Goal: Task Accomplishment & Management: Manage account settings

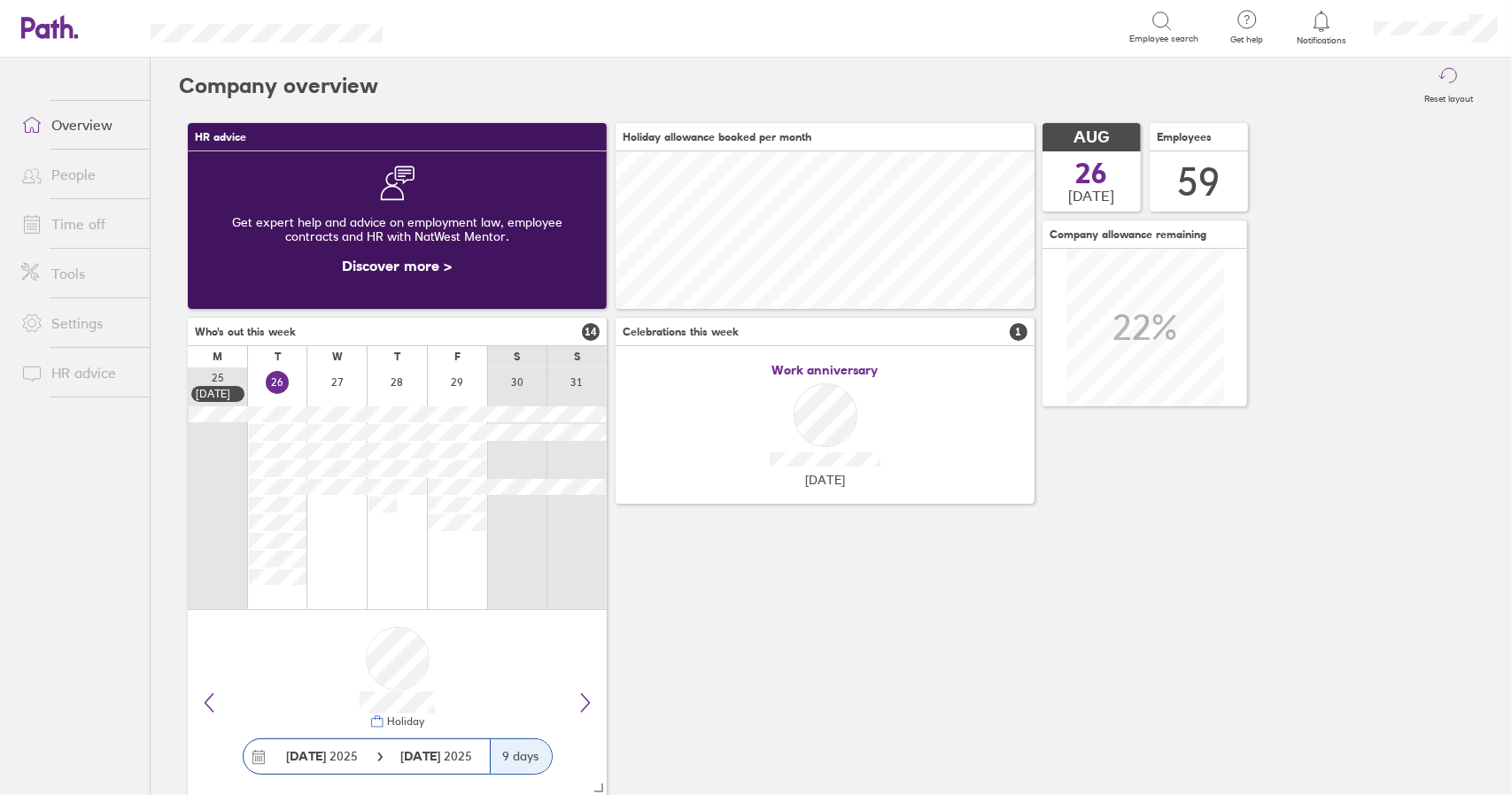
scroll to position [157, 418]
click at [75, 210] on link "Time off" at bounding box center [78, 224] width 142 height 36
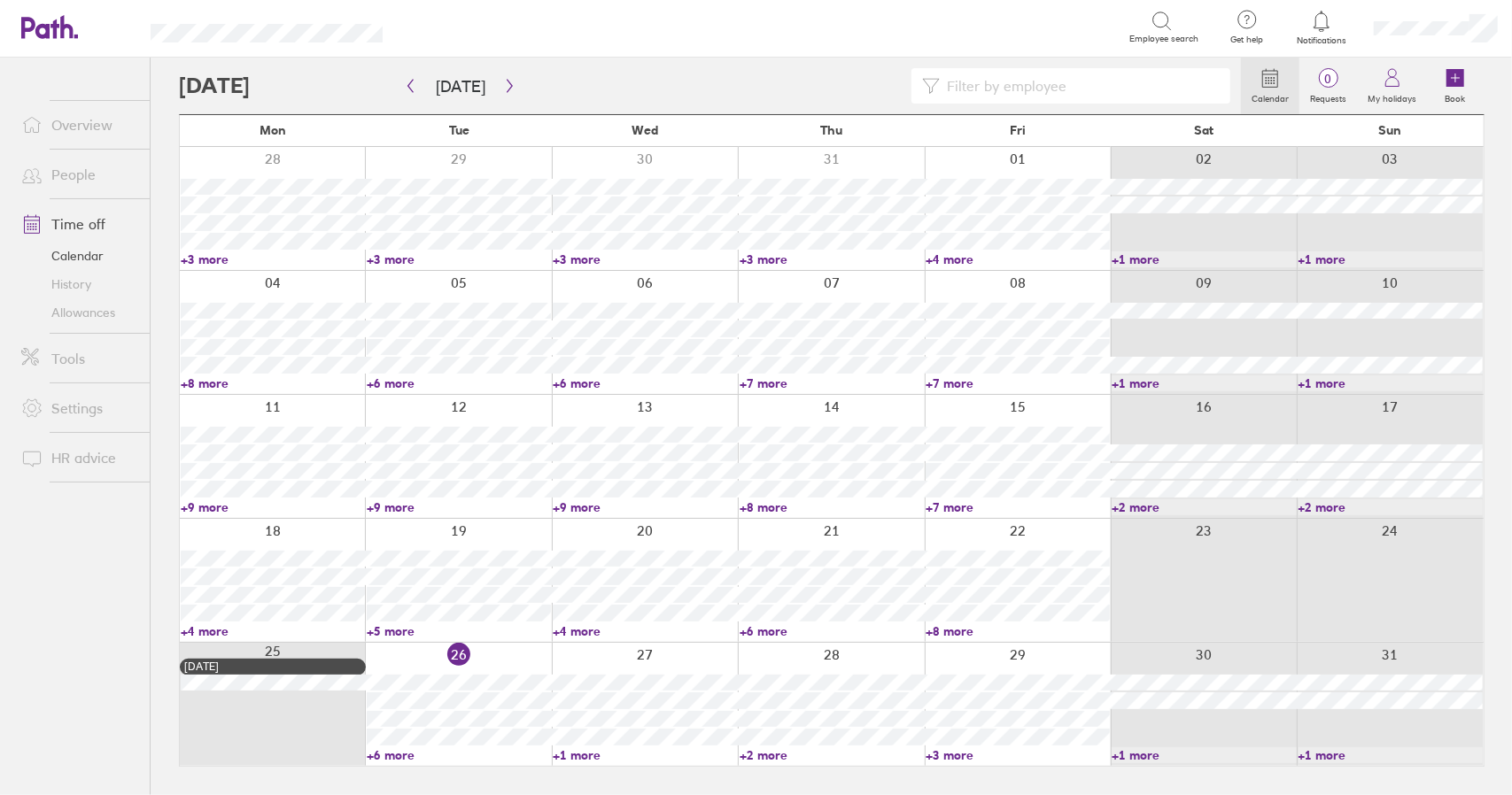
click at [73, 228] on link "Time off" at bounding box center [78, 224] width 142 height 36
click at [79, 226] on link "Time off" at bounding box center [78, 224] width 142 height 36
click at [77, 230] on link "Time off" at bounding box center [78, 224] width 142 height 36
click at [503, 89] on icon "button" at bounding box center [510, 86] width 13 height 14
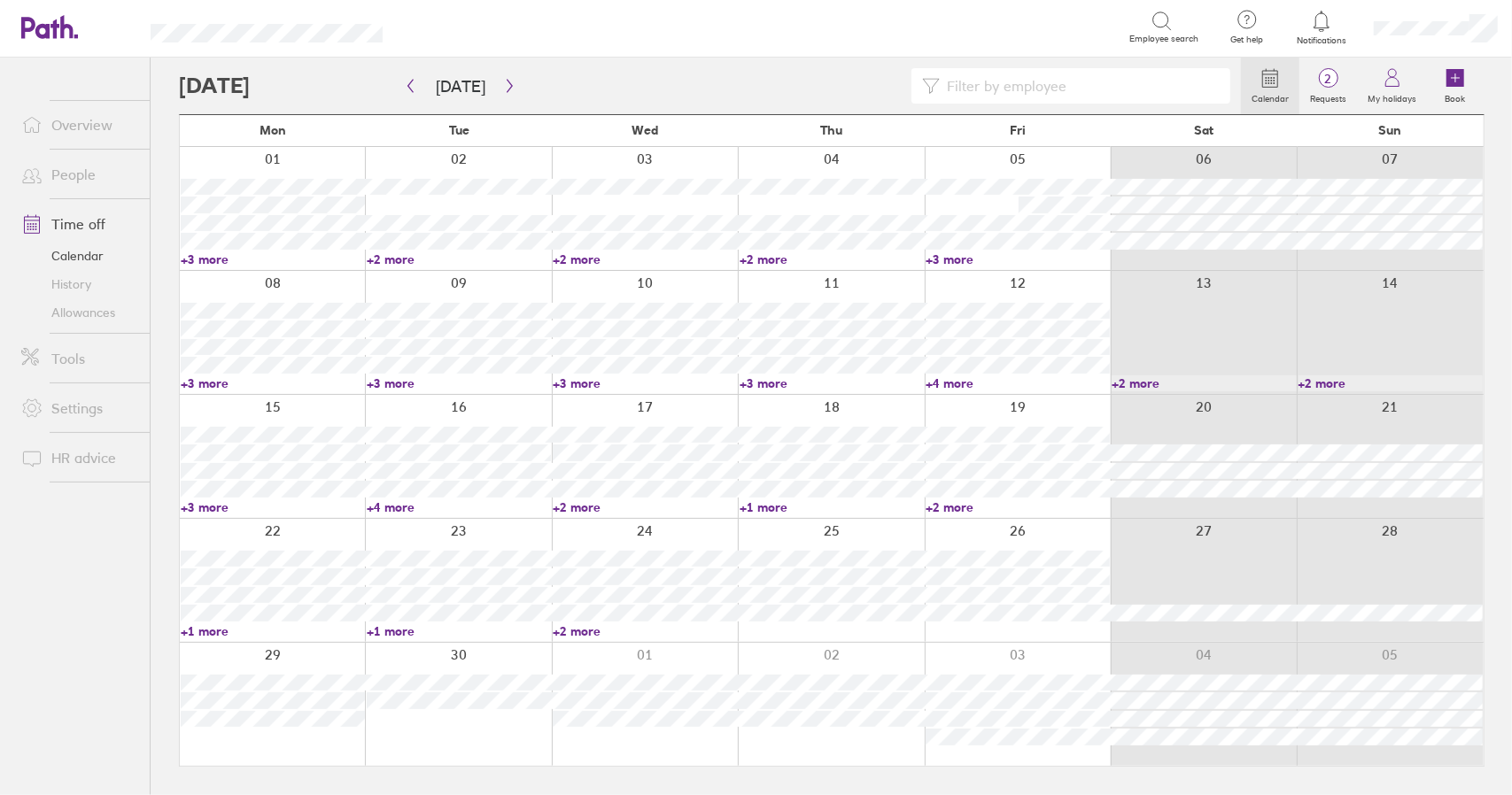
click at [214, 381] on link "+3 more" at bounding box center [273, 383] width 185 height 16
click at [75, 219] on link "Time off" at bounding box center [78, 224] width 142 height 36
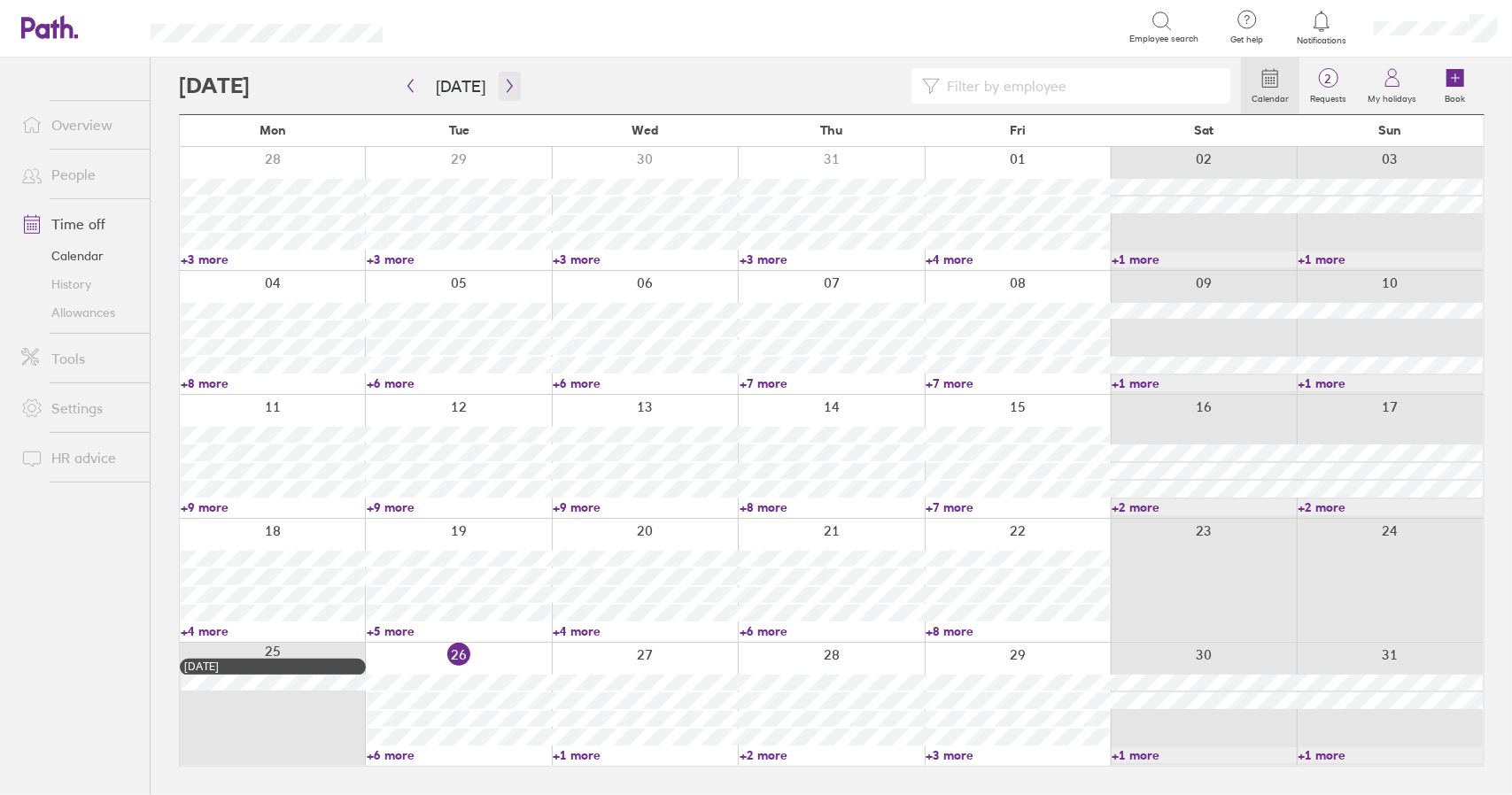
click at [498, 82] on button "button" at bounding box center [510, 86] width 23 height 29
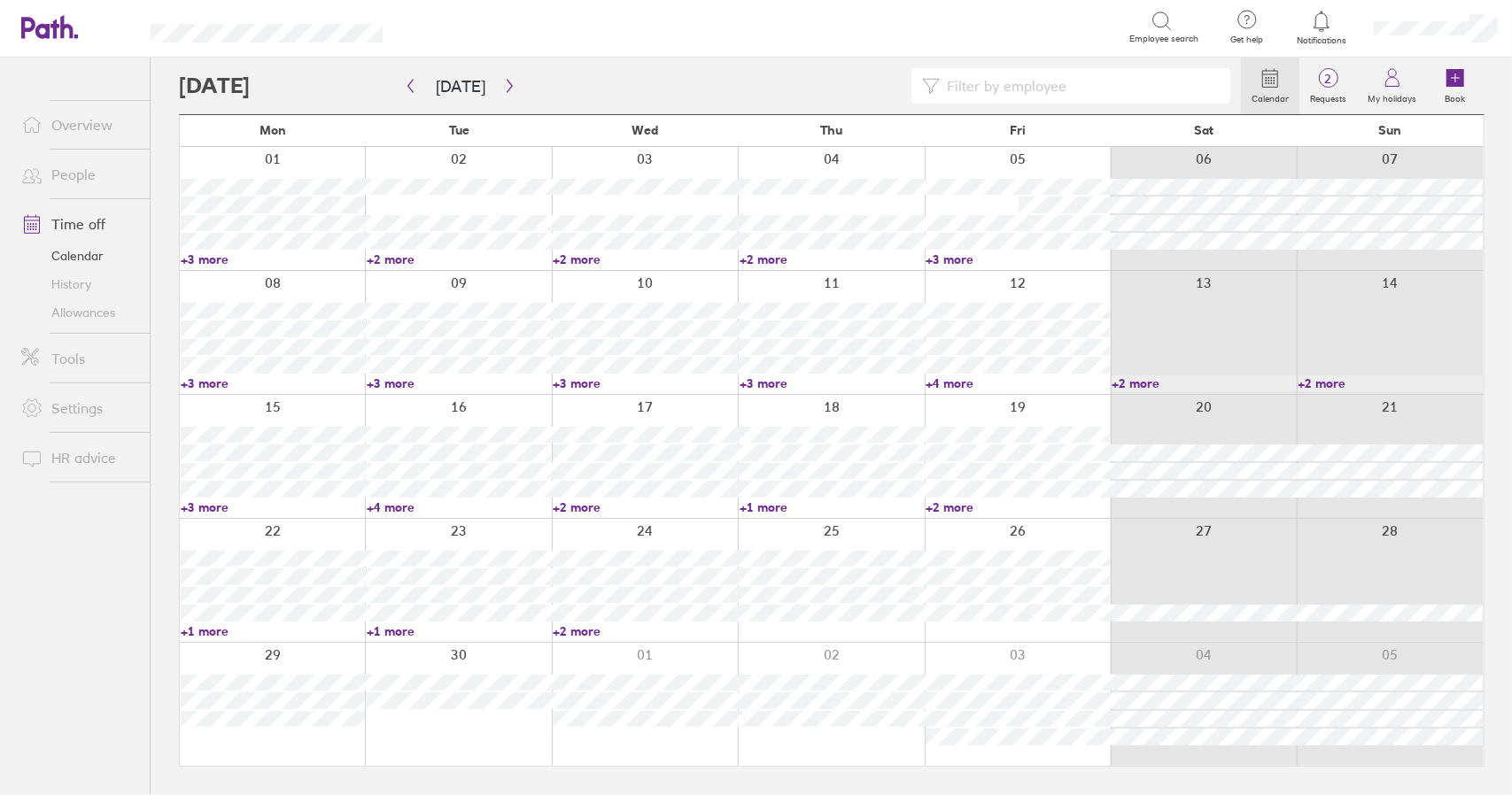
click at [398, 376] on link "+3 more" at bounding box center [459, 383] width 185 height 16
click at [398, 380] on link "+3 more" at bounding box center [459, 383] width 185 height 16
click at [77, 214] on link "Time off" at bounding box center [78, 224] width 142 height 36
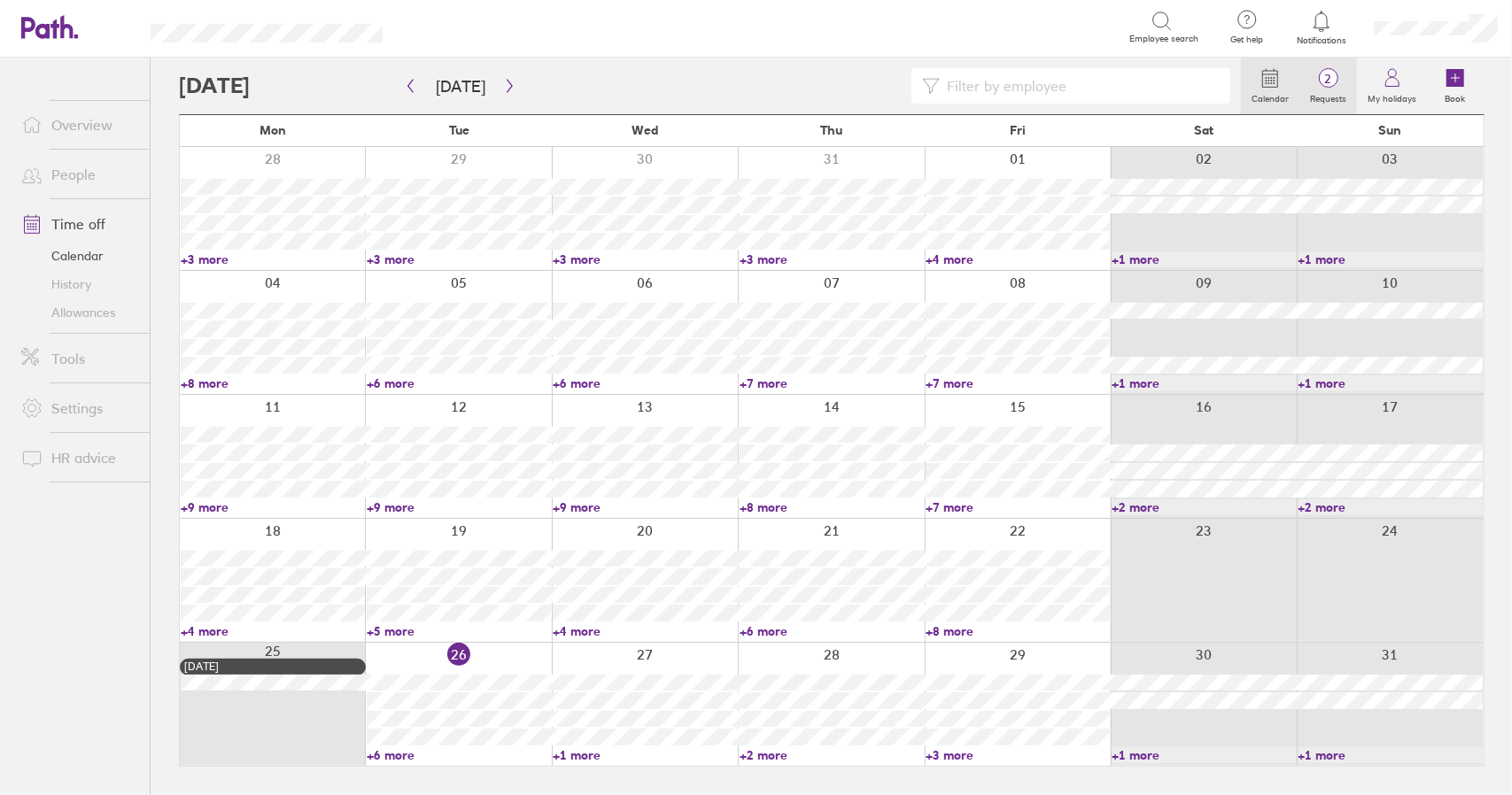
click at [1341, 84] on span "2" at bounding box center [1327, 78] width 57 height 14
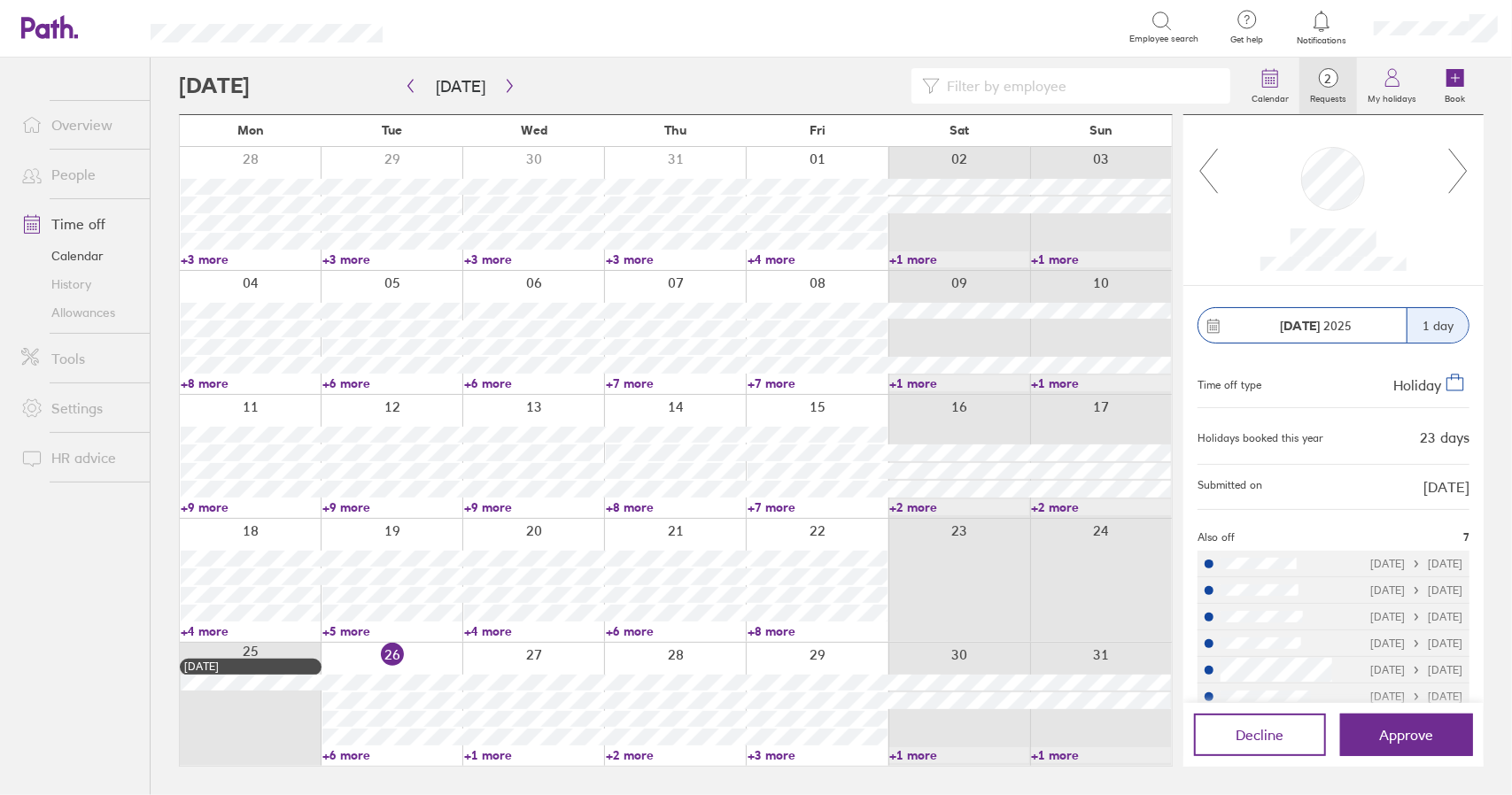
click at [1463, 172] on icon at bounding box center [1459, 170] width 23 height 48
click at [1201, 170] on icon at bounding box center [1209, 170] width 23 height 48
click at [503, 82] on icon "button" at bounding box center [510, 86] width 13 height 14
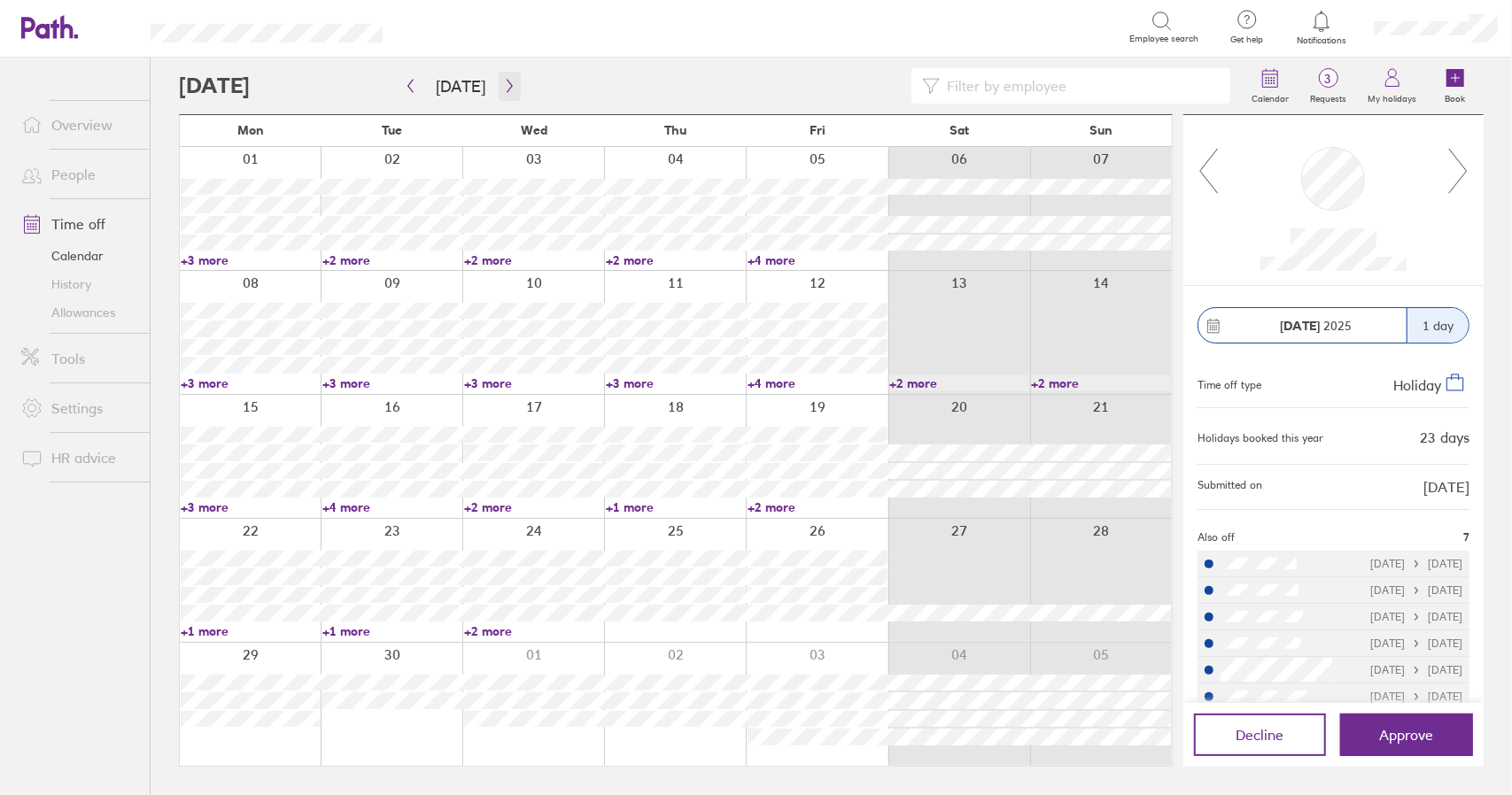
click at [503, 79] on icon "button" at bounding box center [510, 86] width 13 height 14
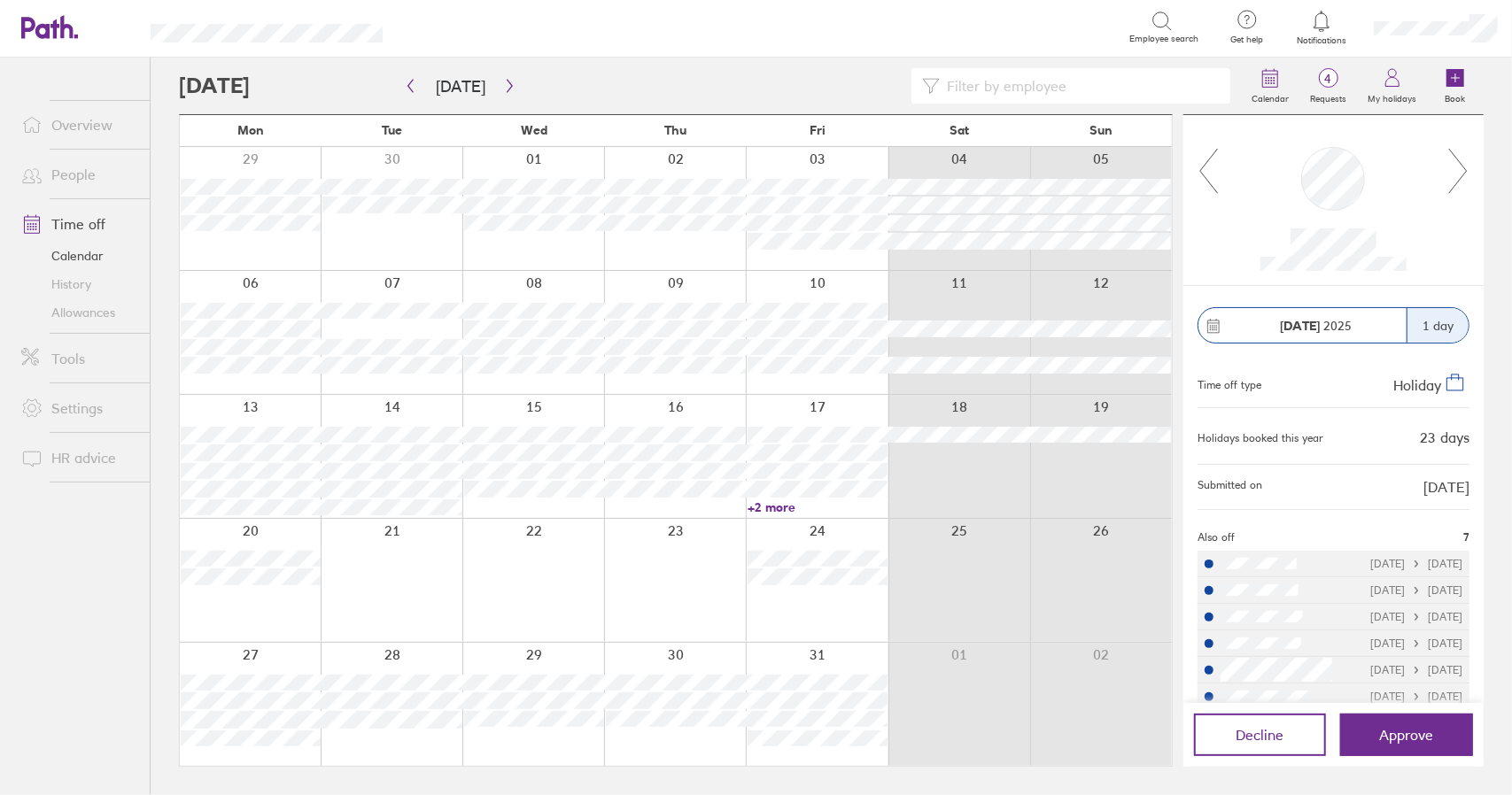
click at [82, 219] on link "Time off" at bounding box center [78, 224] width 142 height 36
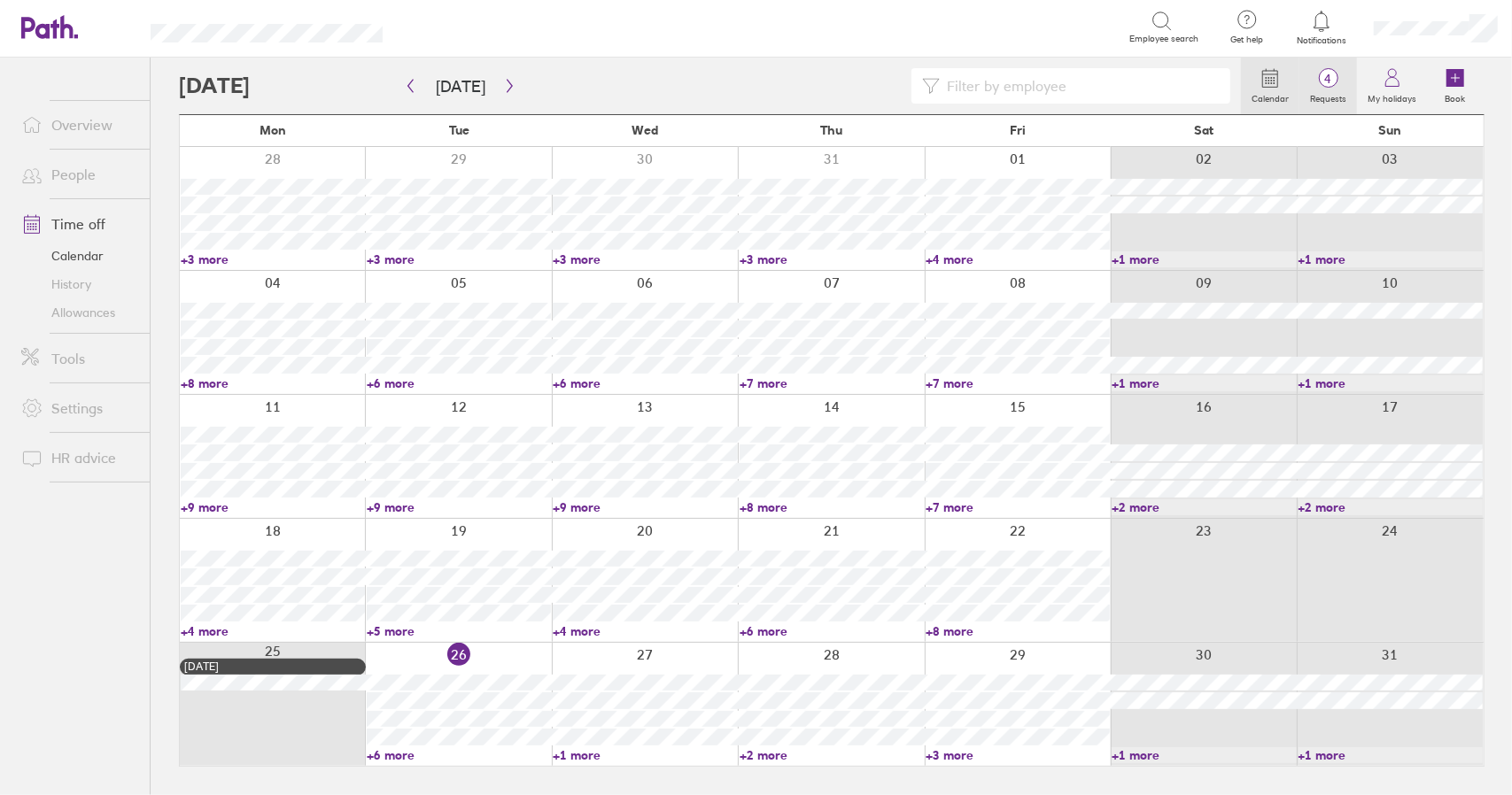
click at [1352, 78] on span "4" at bounding box center [1327, 78] width 57 height 14
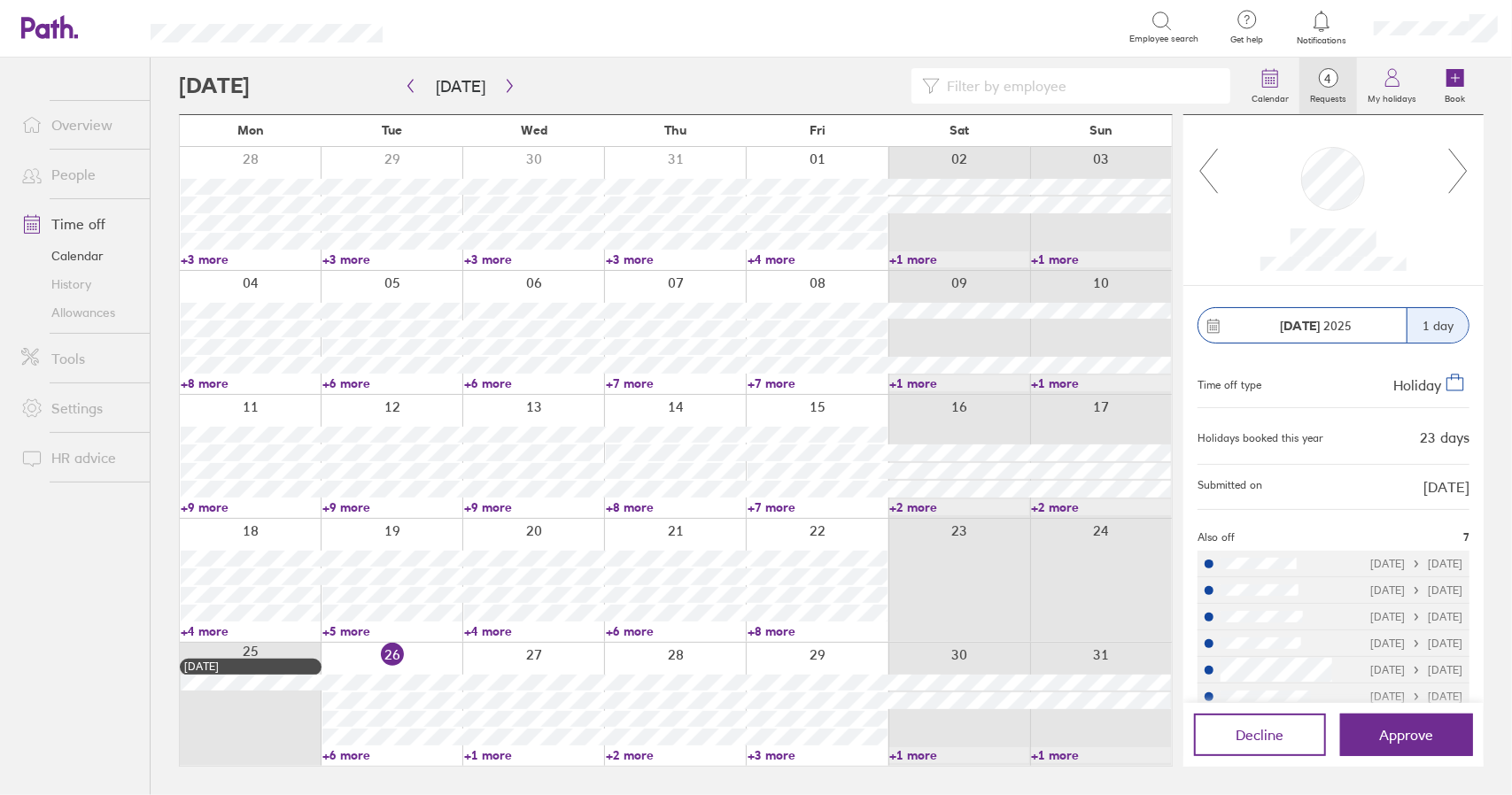
click at [1464, 171] on icon at bounding box center [1459, 170] width 23 height 48
click at [1465, 171] on icon at bounding box center [1459, 170] width 23 height 48
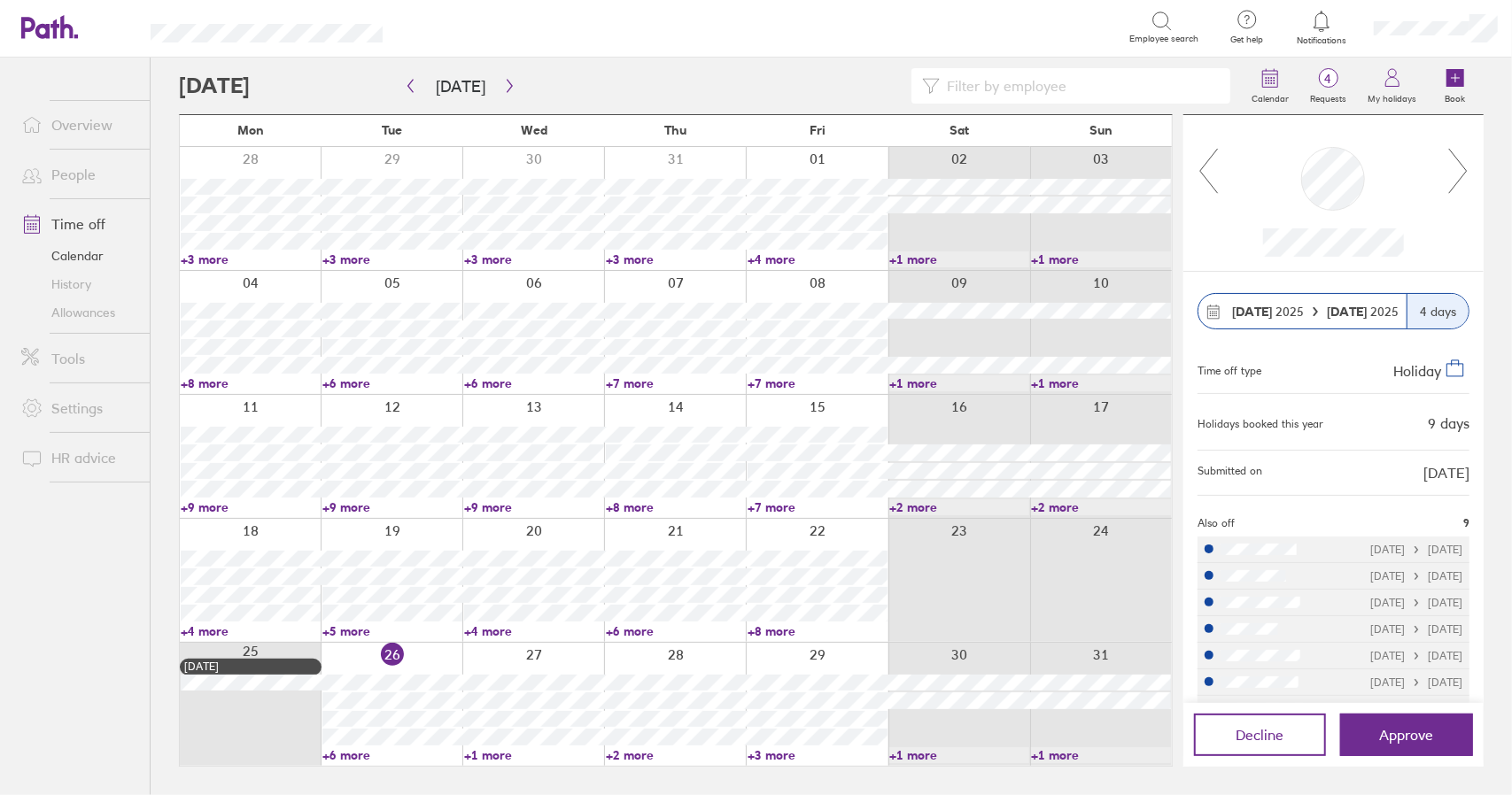
click at [1465, 171] on icon at bounding box center [1459, 170] width 23 height 48
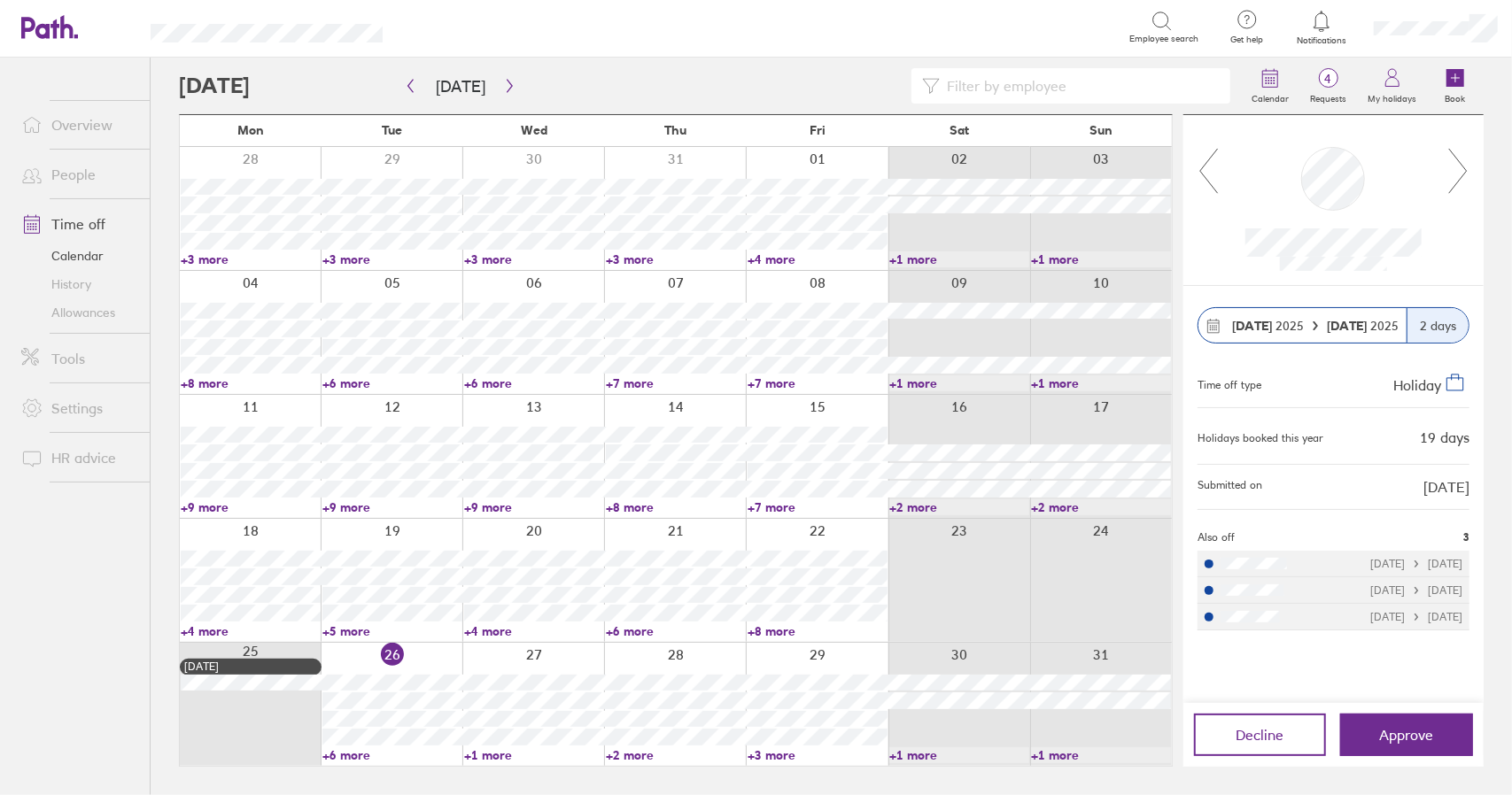
click at [1205, 173] on icon at bounding box center [1209, 170] width 23 height 48
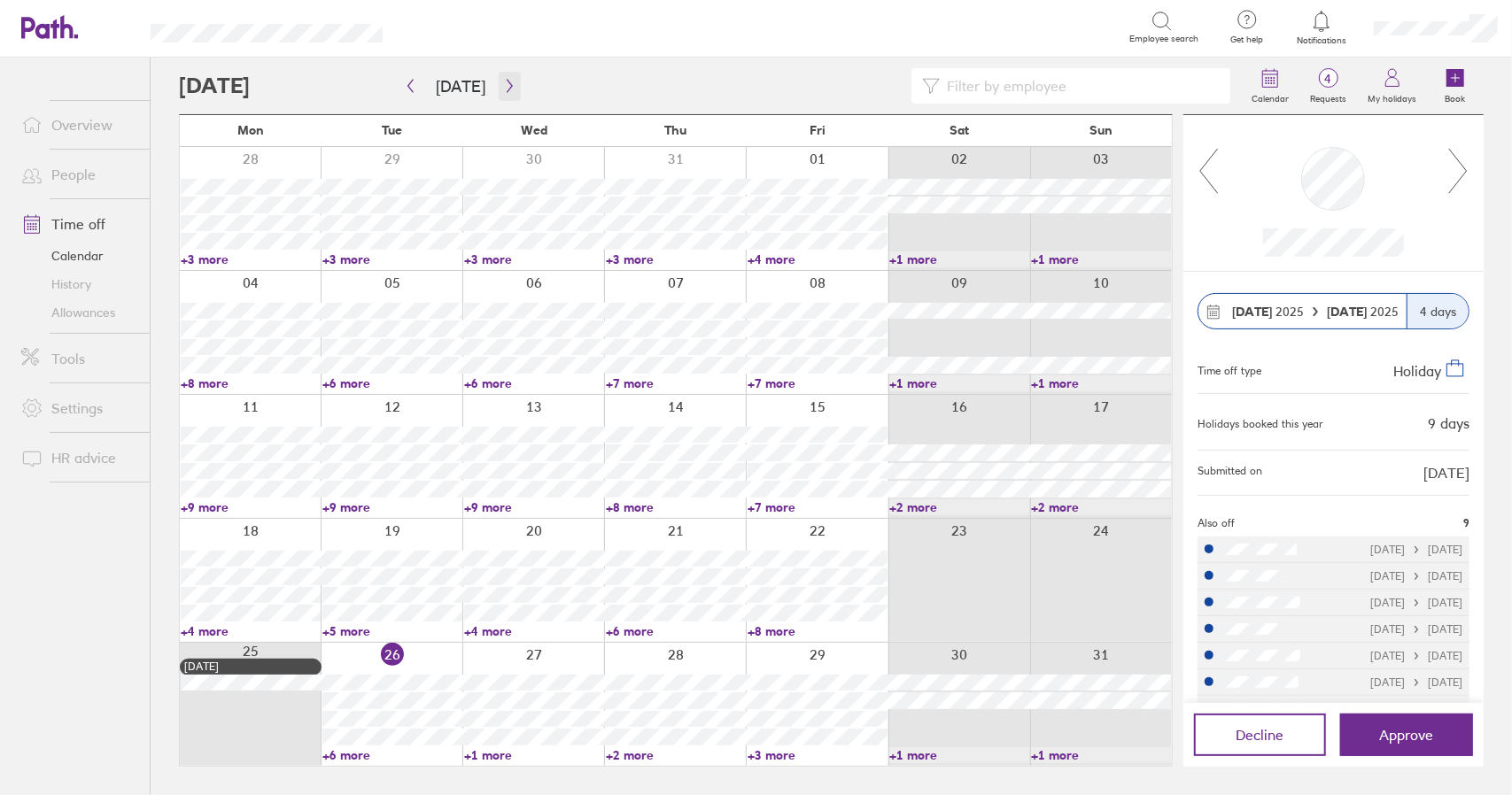
click at [504, 82] on icon "button" at bounding box center [510, 86] width 13 height 14
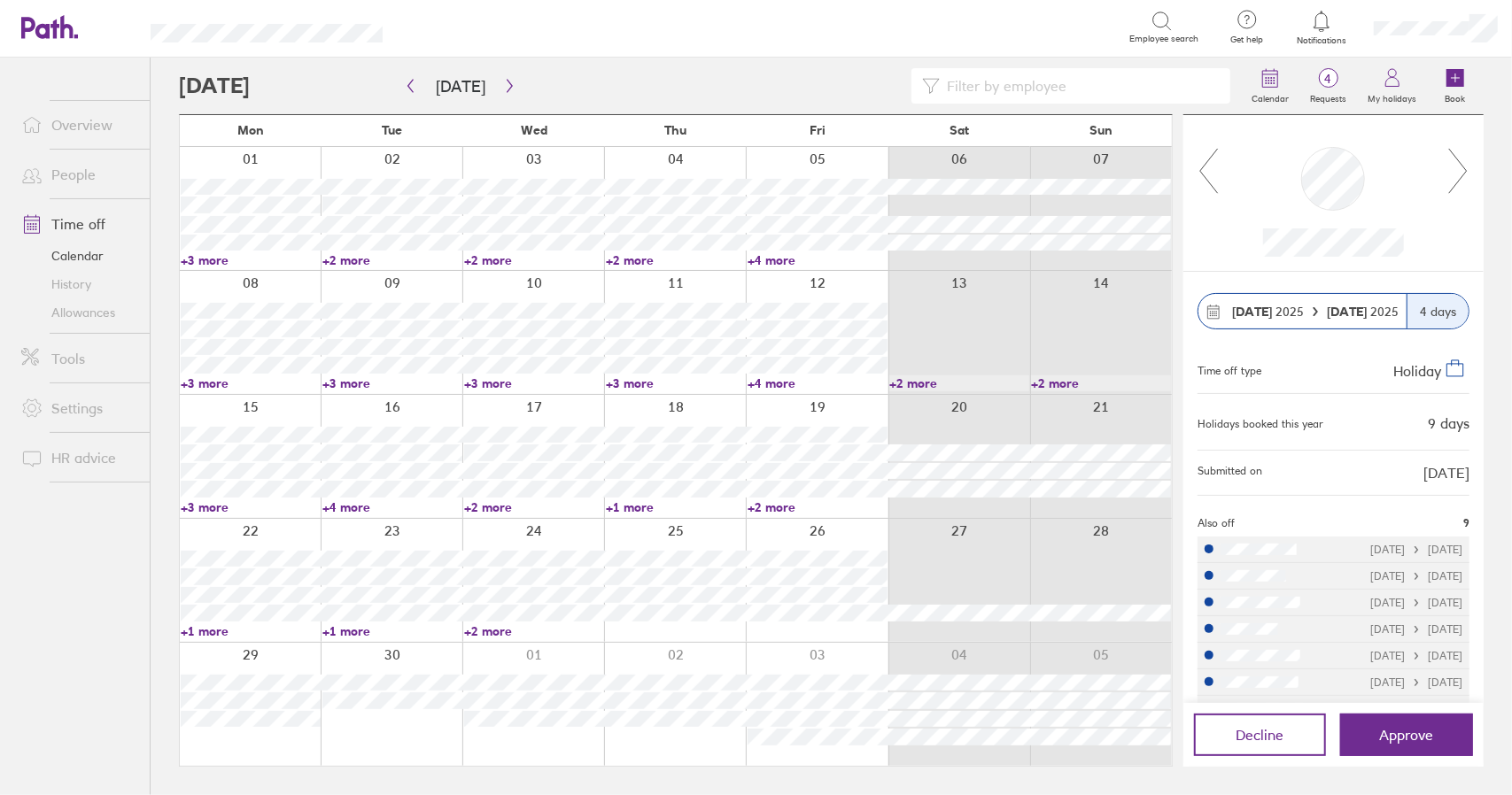
click at [356, 260] on link "+2 more" at bounding box center [392, 260] width 140 height 16
click at [487, 260] on link "+2 more" at bounding box center [534, 260] width 140 height 16
click at [606, 260] on link "+2 more" at bounding box center [675, 260] width 140 height 16
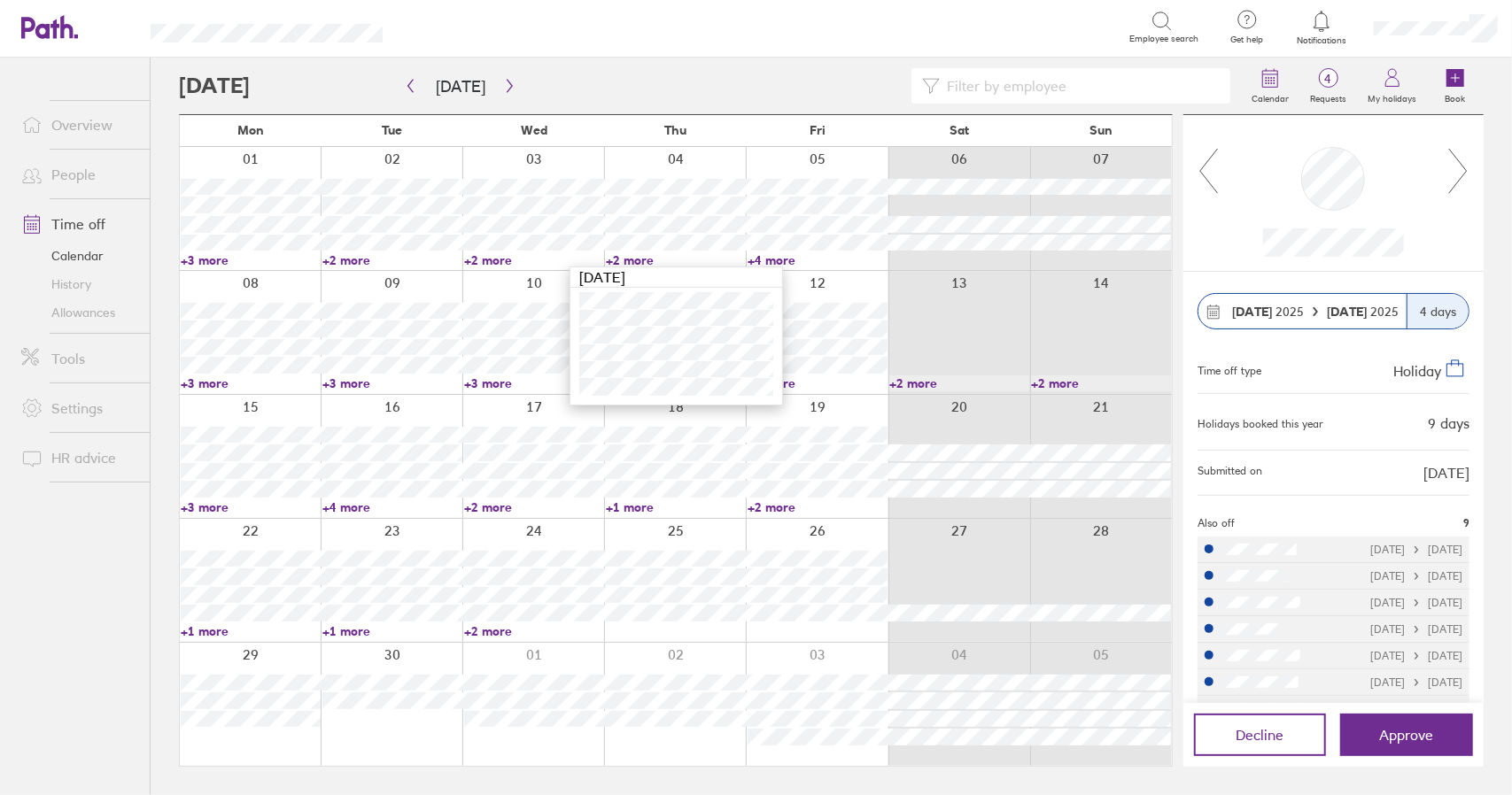
click at [632, 257] on link "+2 more" at bounding box center [675, 260] width 140 height 16
click at [781, 258] on link "+4 more" at bounding box center [818, 260] width 140 height 16
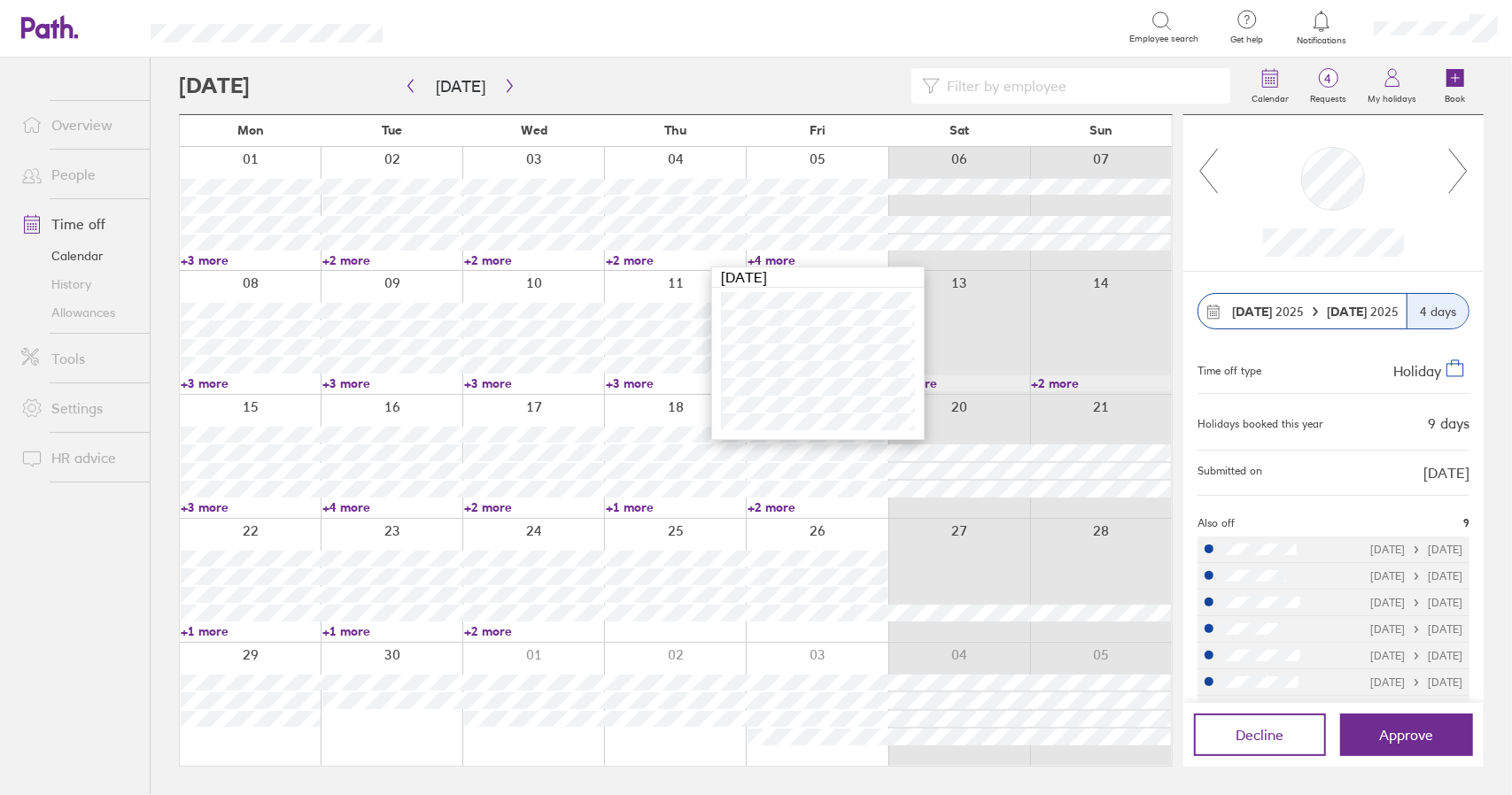
click at [781, 258] on link "+4 more" at bounding box center [818, 260] width 140 height 16
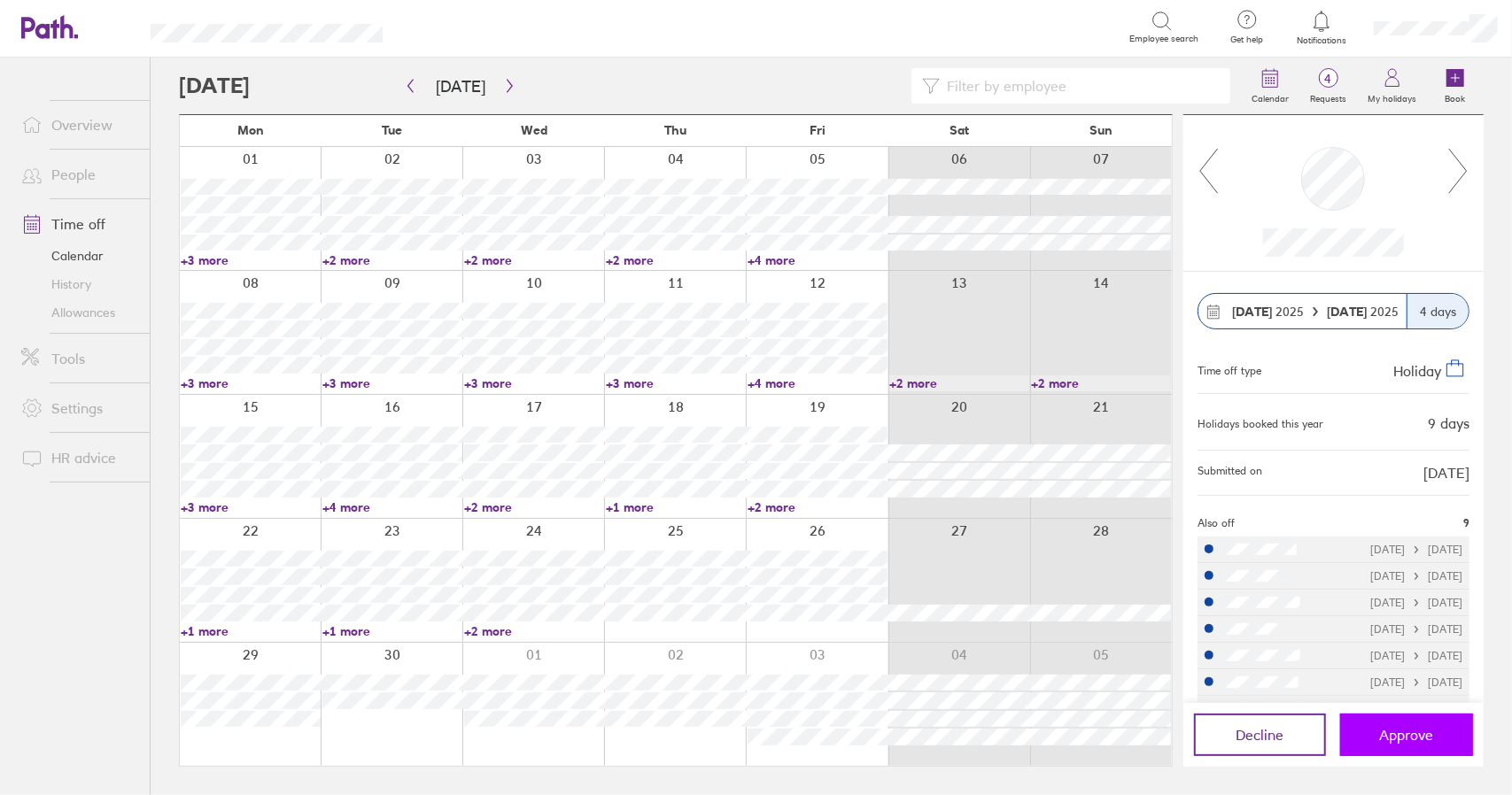
click at [1428, 743] on span "Approve" at bounding box center [1406, 735] width 54 height 16
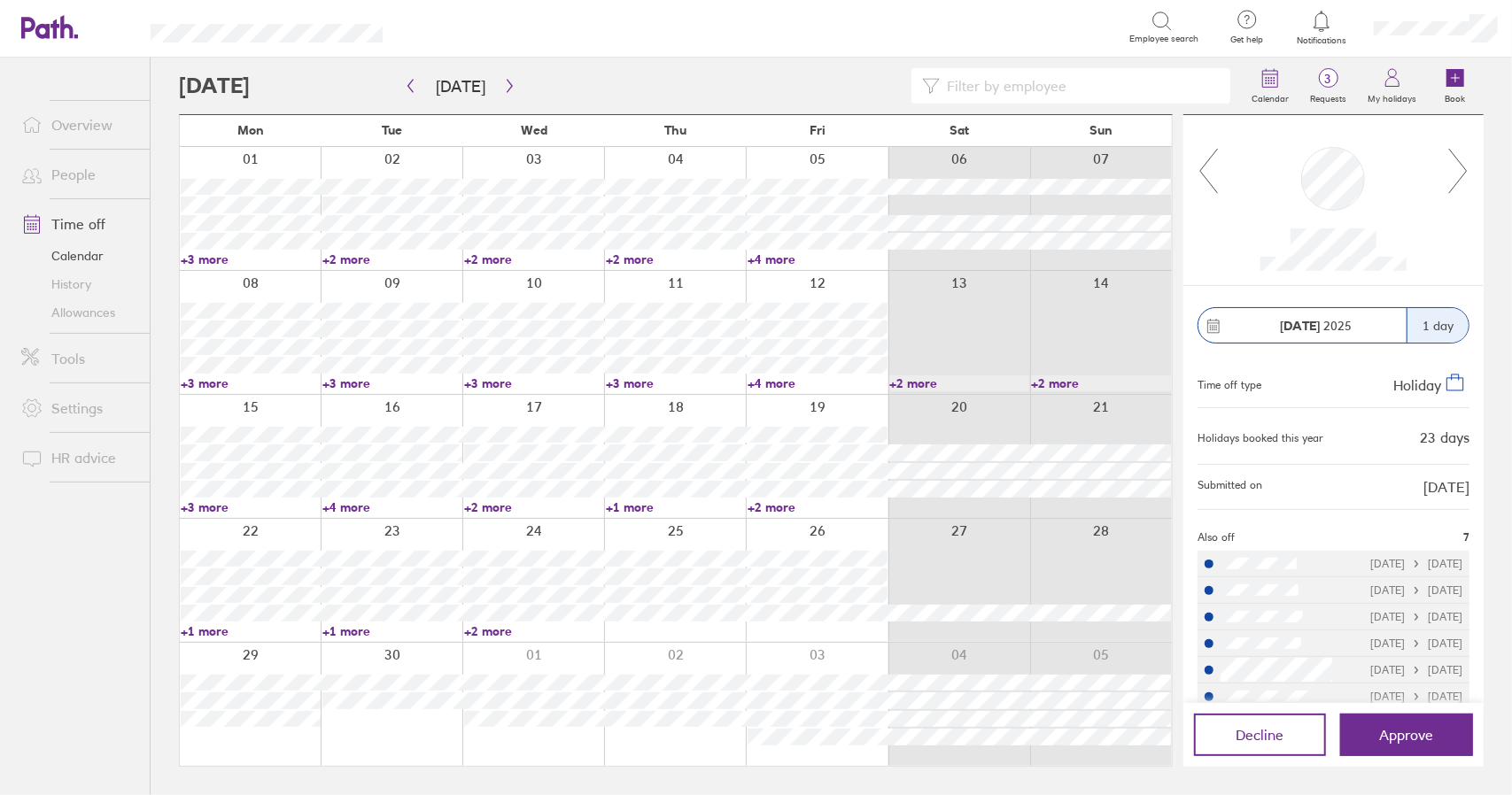
click at [73, 231] on link "Time off" at bounding box center [78, 224] width 142 height 36
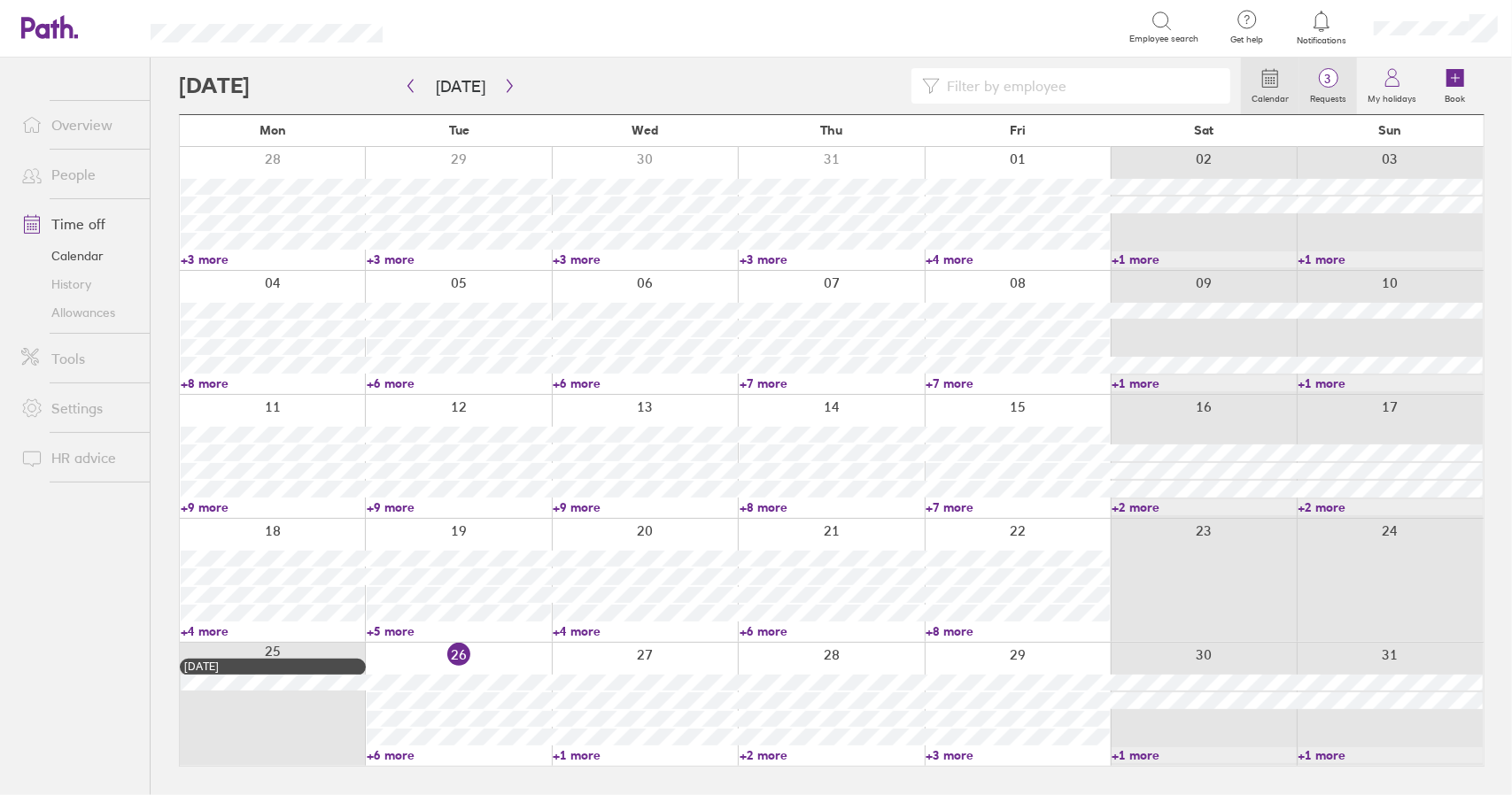
click at [1341, 78] on span "3" at bounding box center [1327, 78] width 57 height 14
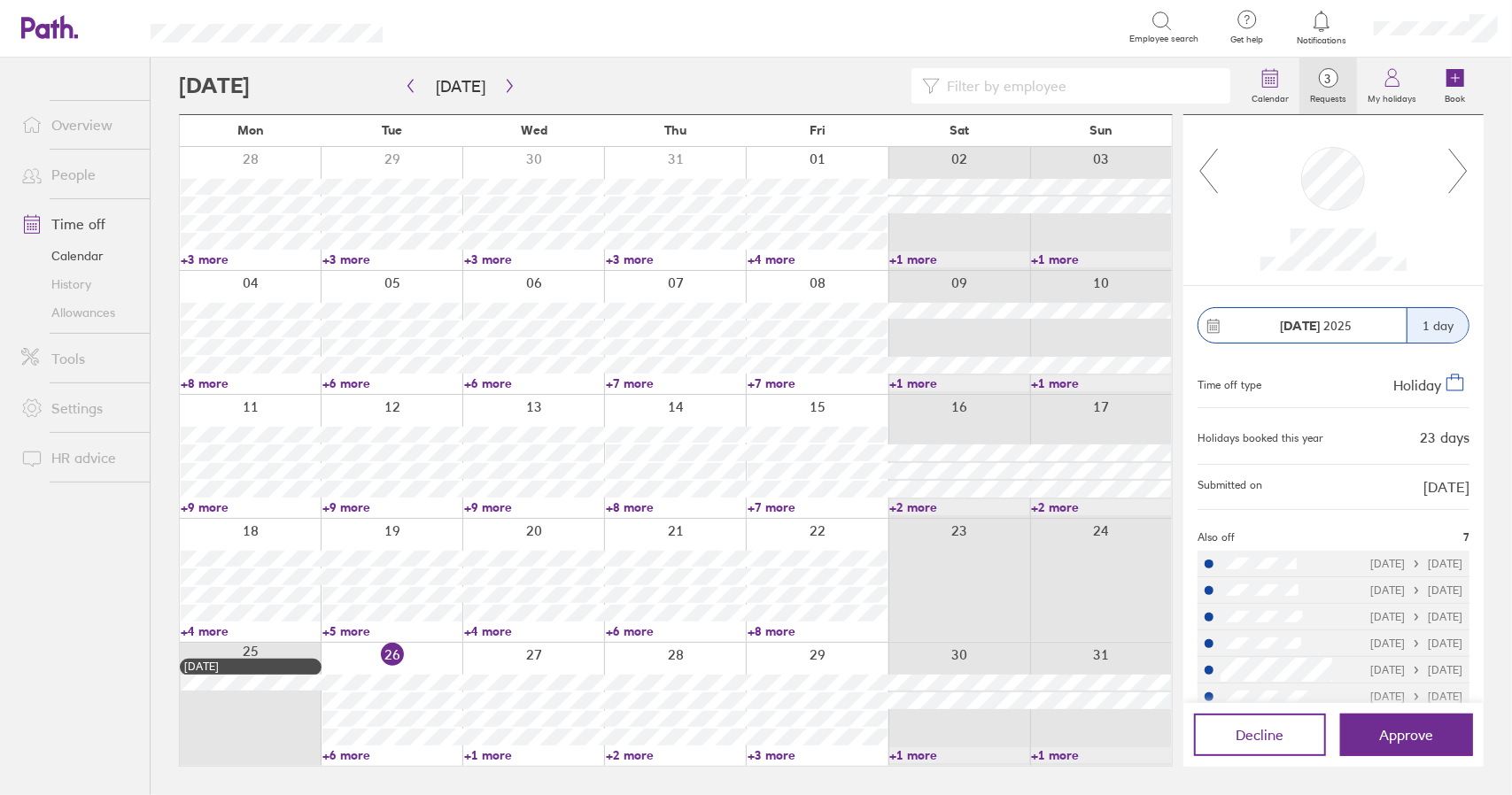
click at [1466, 170] on icon at bounding box center [1457, 170] width 18 height 44
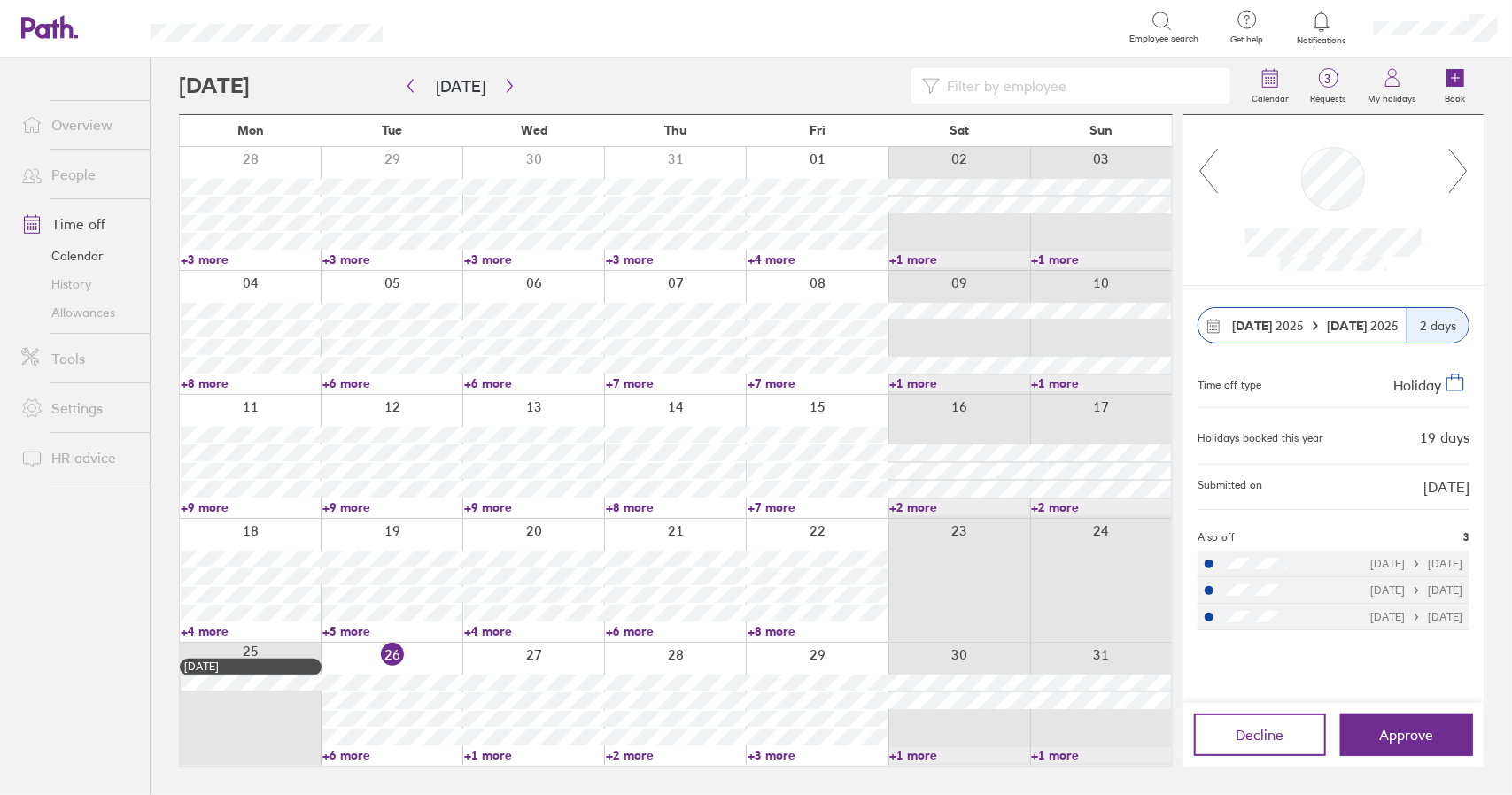
click at [1466, 170] on icon at bounding box center [1457, 170] width 18 height 44
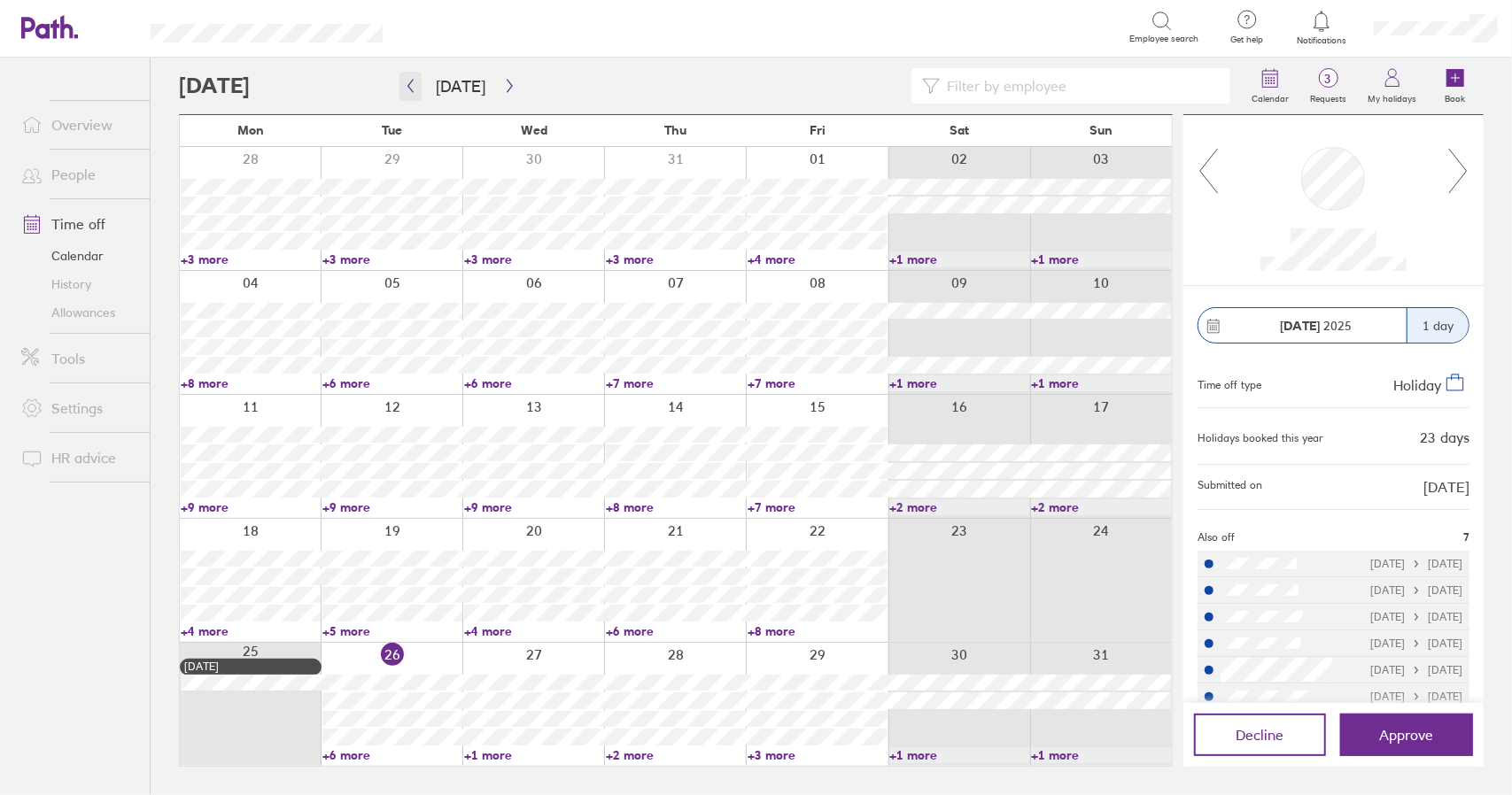
click at [415, 89] on icon "button" at bounding box center [411, 86] width 13 height 14
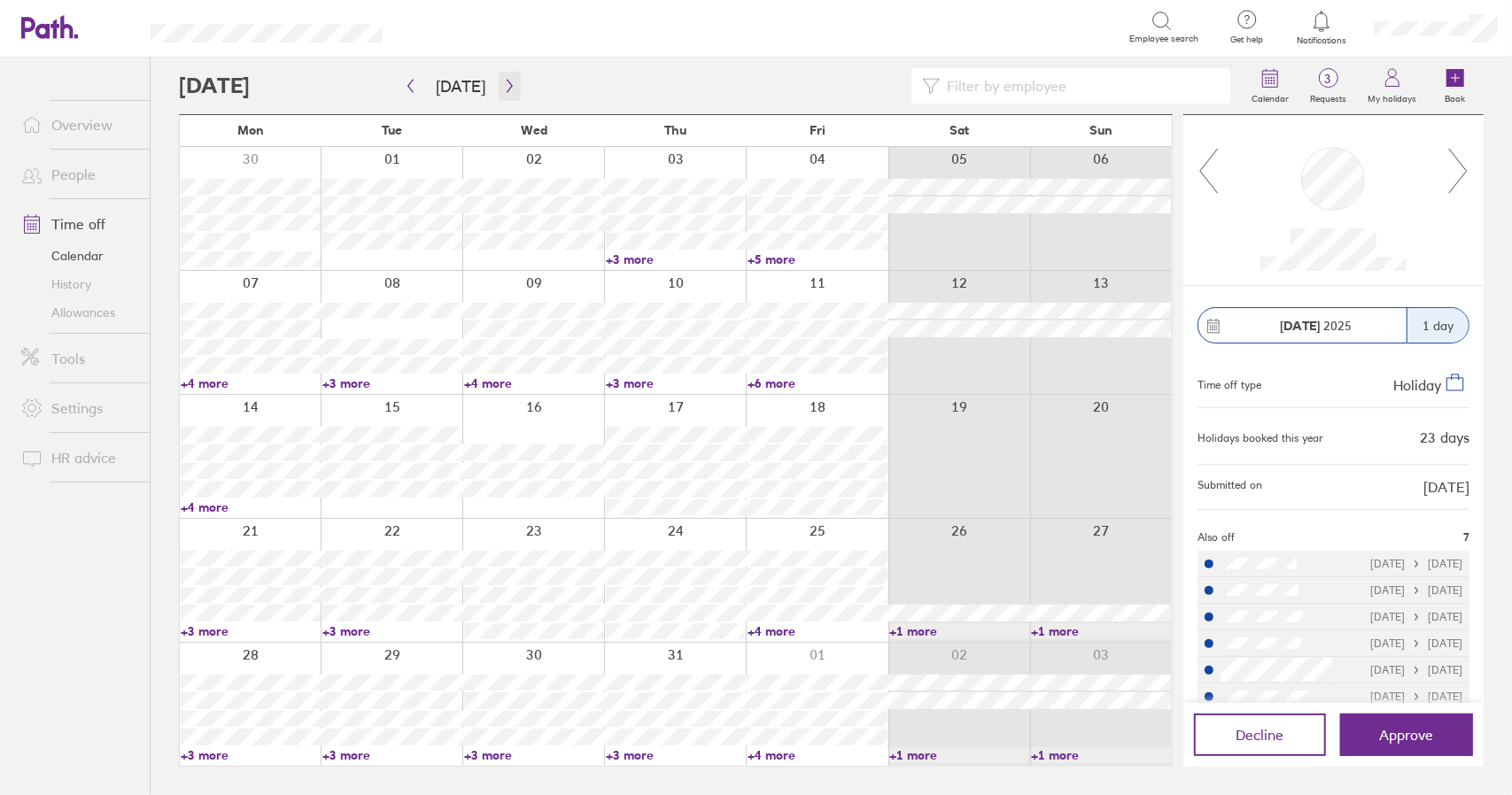
click at [512, 85] on button "button" at bounding box center [510, 86] width 23 height 29
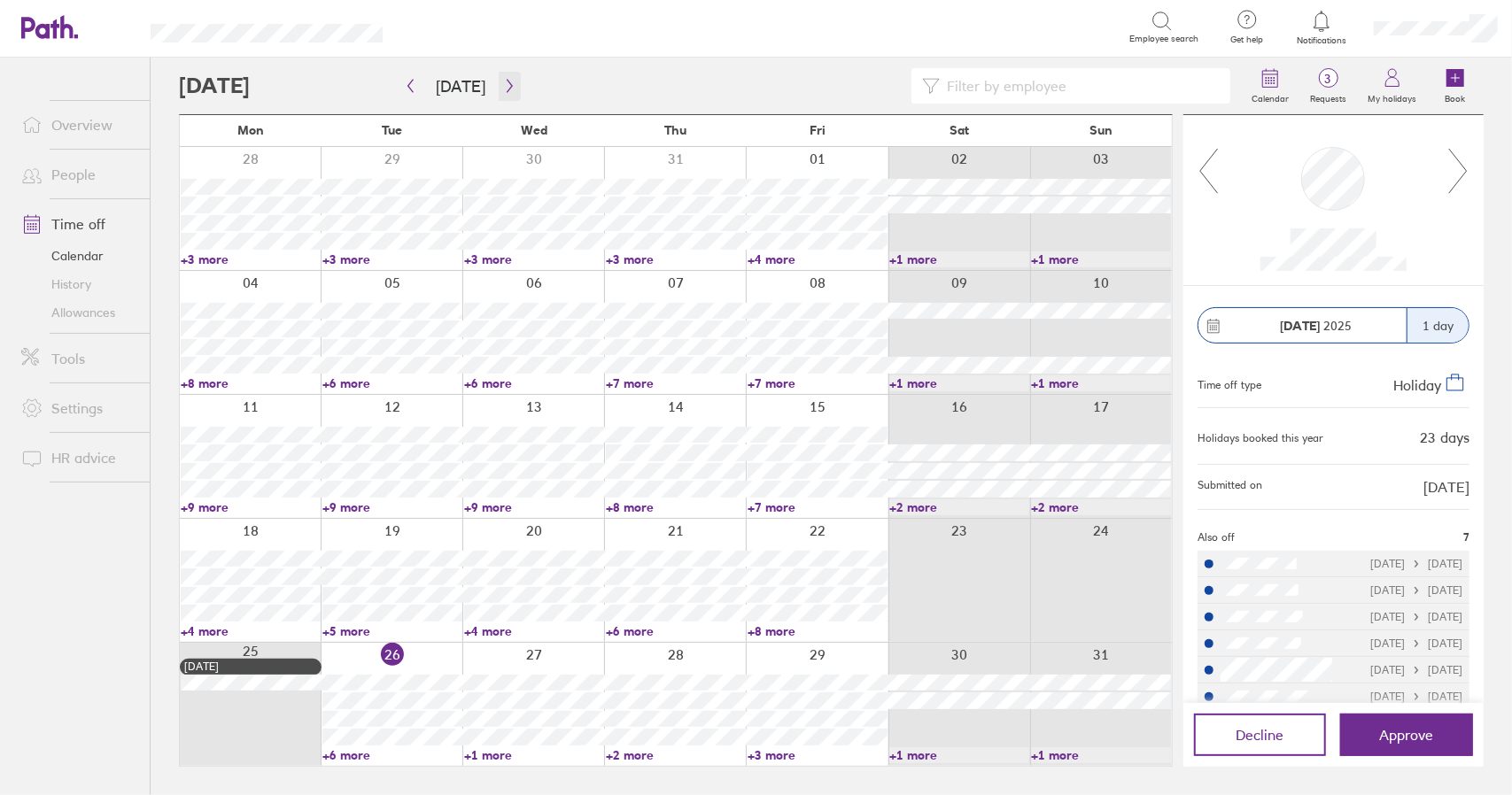
click at [507, 85] on icon "button" at bounding box center [510, 86] width 13 height 14
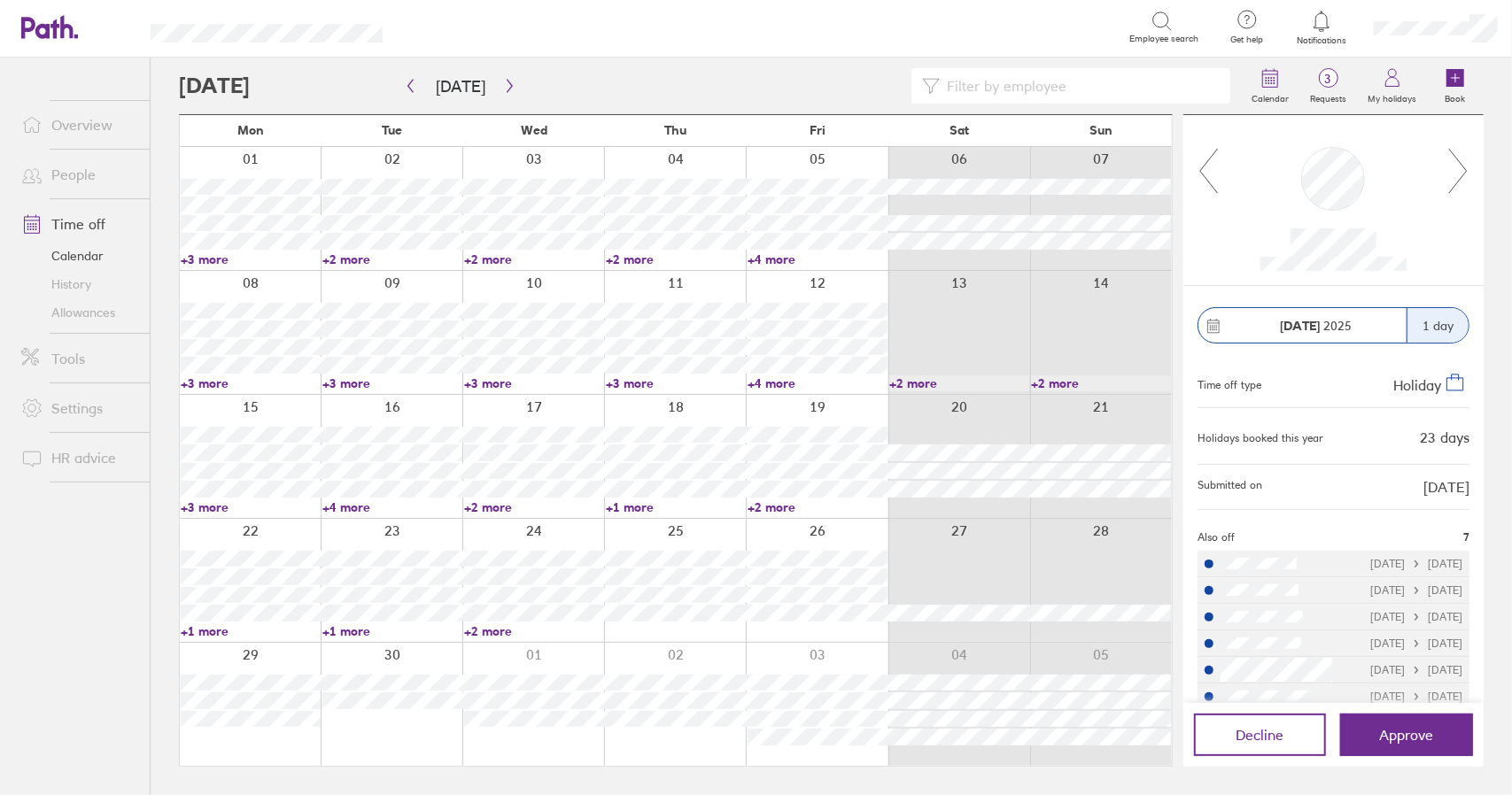
click at [82, 219] on link "Time off" at bounding box center [78, 224] width 142 height 36
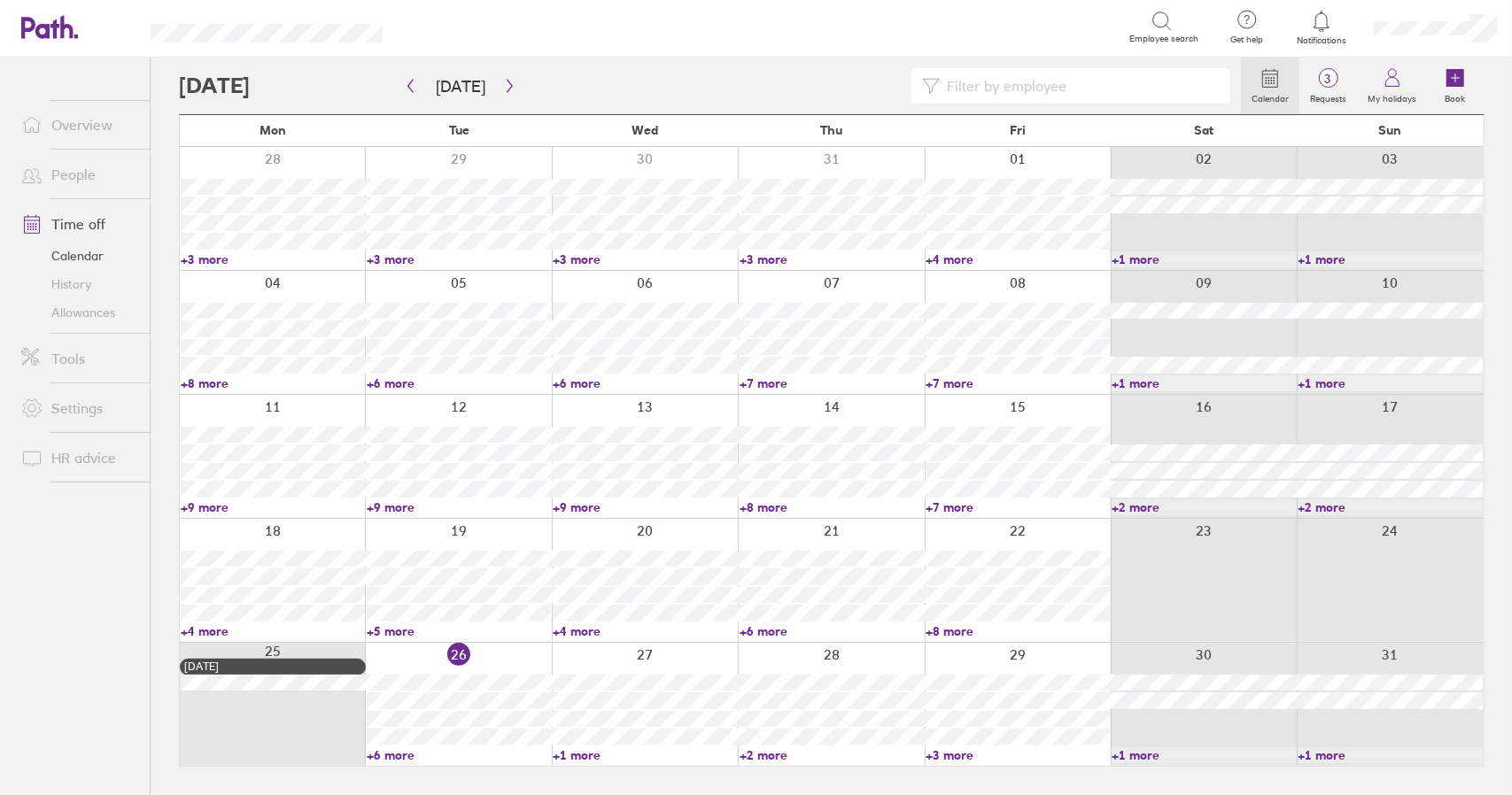
click at [75, 222] on link "Time off" at bounding box center [78, 224] width 142 height 36
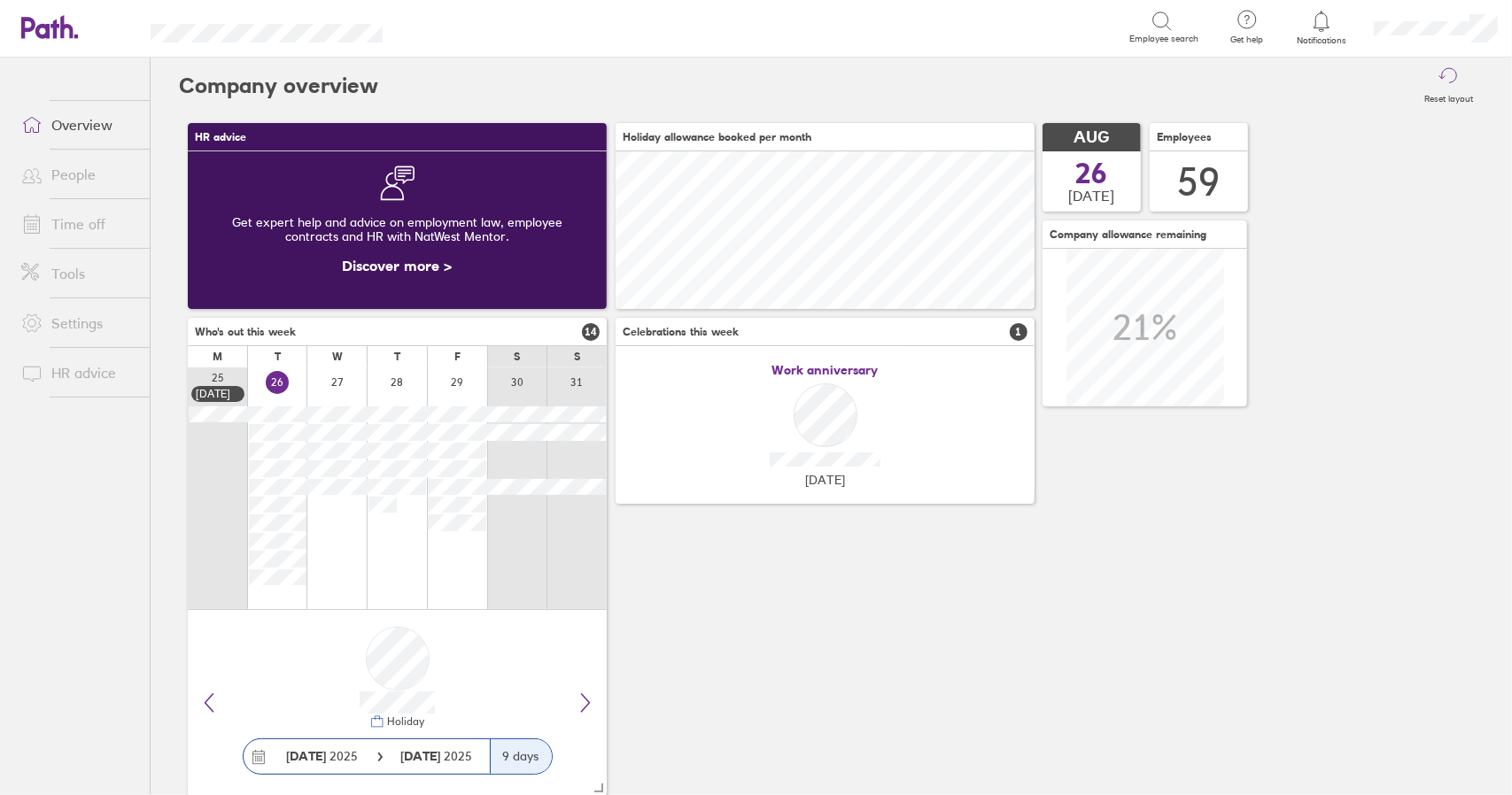
scroll to position [157, 418]
click at [76, 222] on link "Time off" at bounding box center [78, 224] width 142 height 36
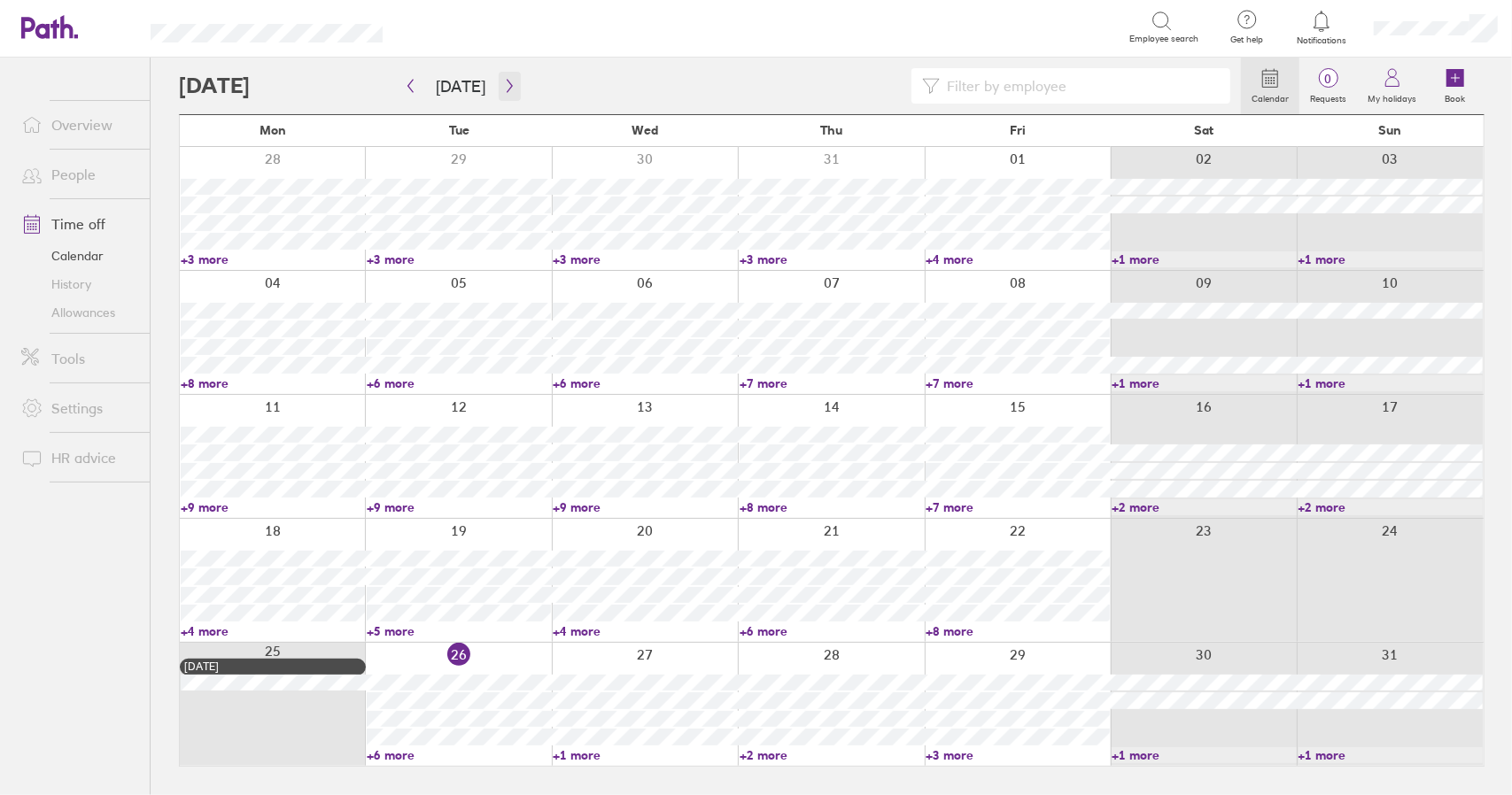
click at [509, 84] on icon "button" at bounding box center [510, 86] width 13 height 14
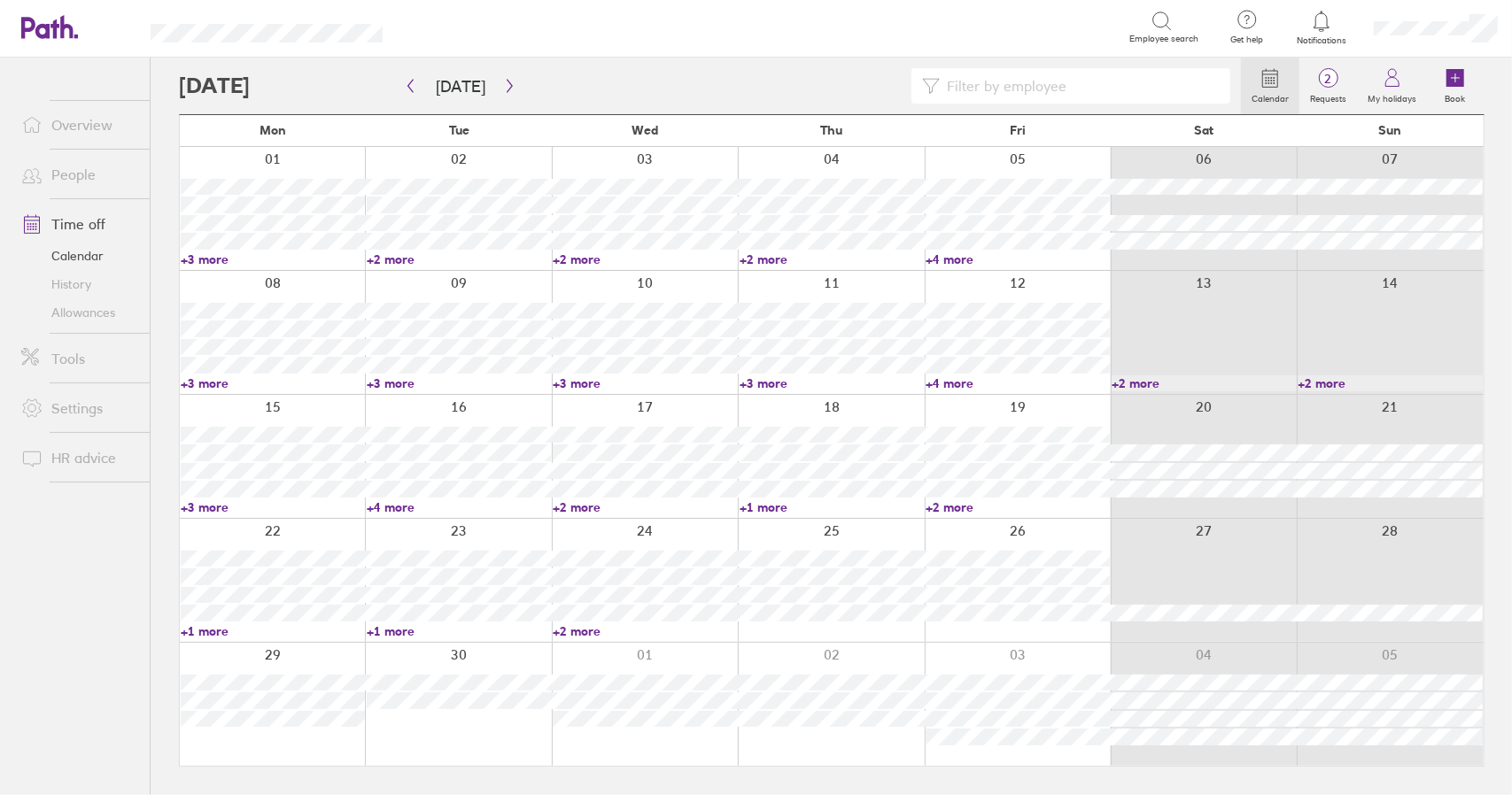
click at [390, 380] on link "+3 more" at bounding box center [459, 383] width 185 height 16
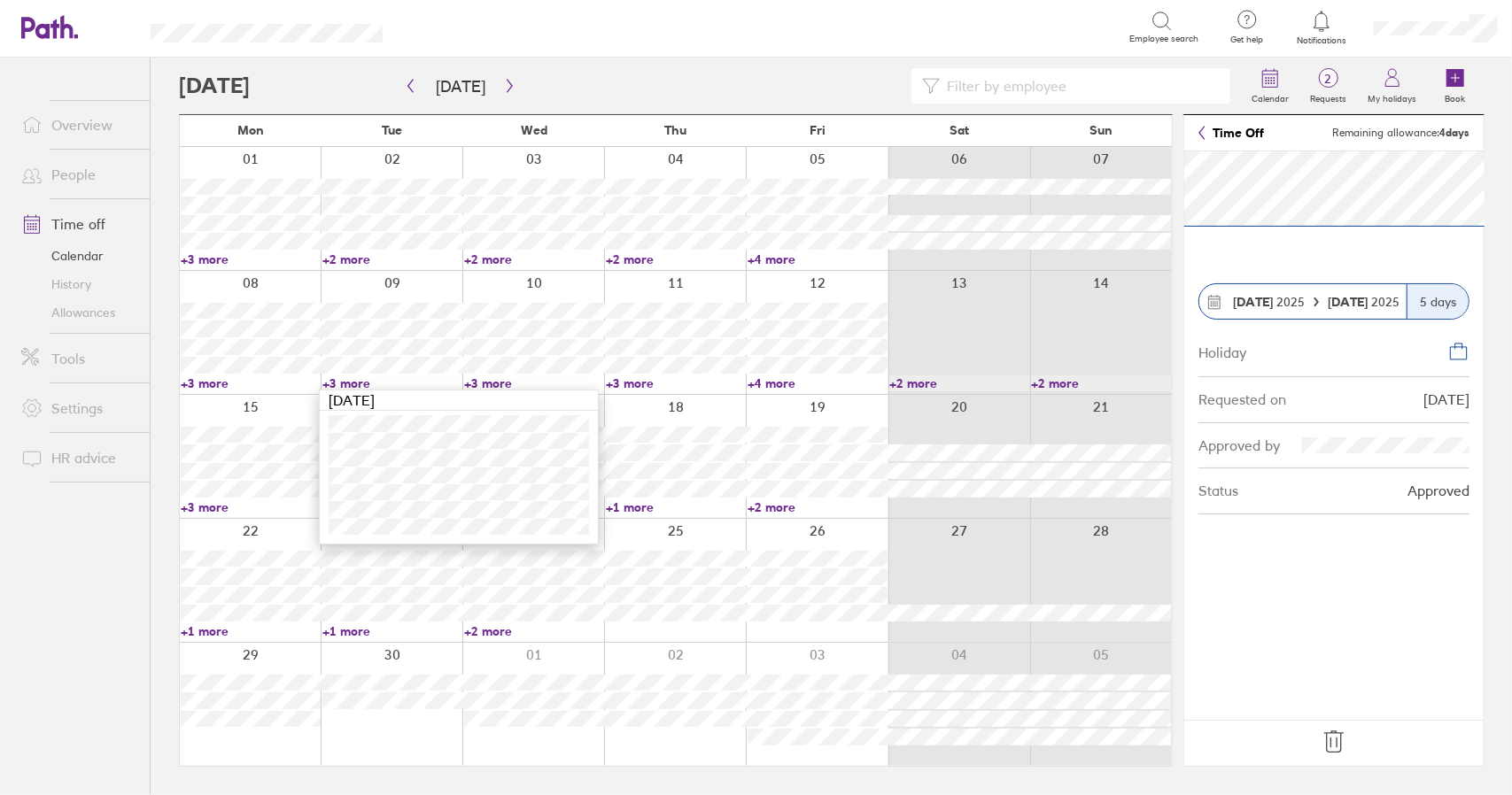
click at [1338, 740] on icon at bounding box center [1334, 742] width 28 height 28
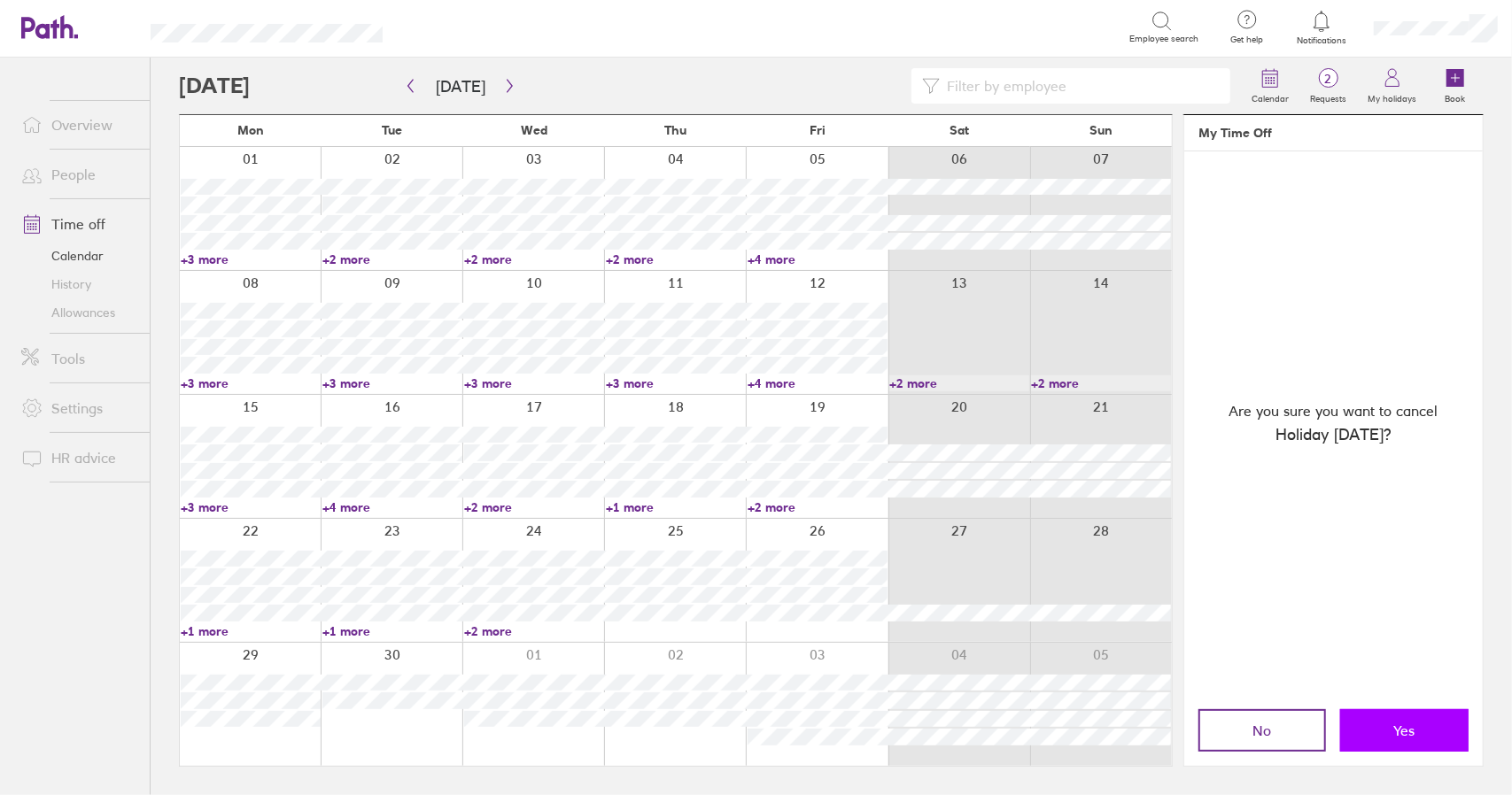
click at [1422, 734] on button "Yes" at bounding box center [1405, 730] width 128 height 42
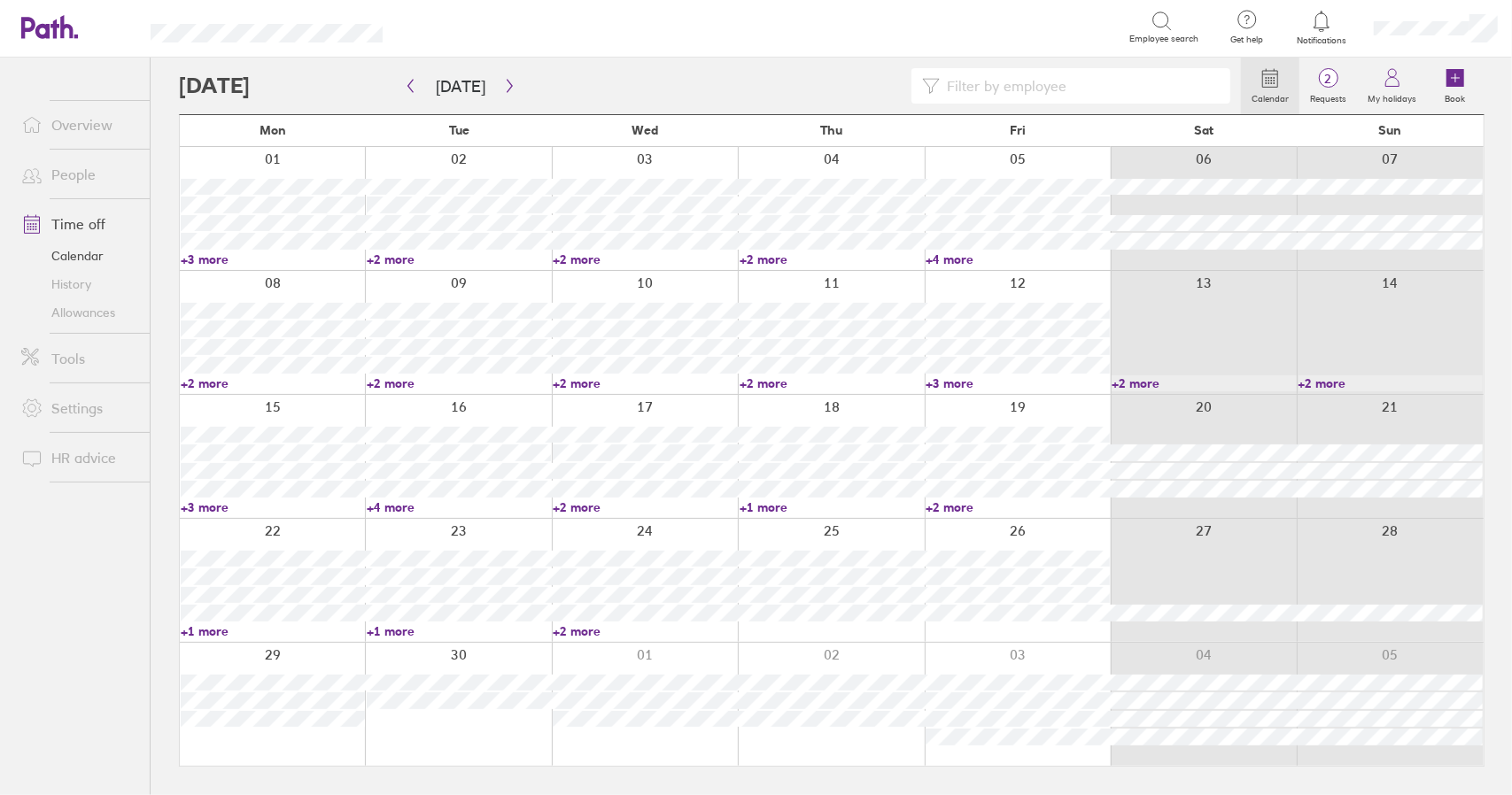
click at [594, 384] on link "+2 more" at bounding box center [645, 383] width 185 height 16
click at [588, 382] on link "+2 more" at bounding box center [645, 383] width 185 height 16
click at [767, 386] on link "+2 more" at bounding box center [832, 383] width 185 height 16
click at [772, 383] on link "+2 more" at bounding box center [832, 383] width 185 height 16
click at [947, 383] on link "+3 more" at bounding box center [1018, 383] width 185 height 16
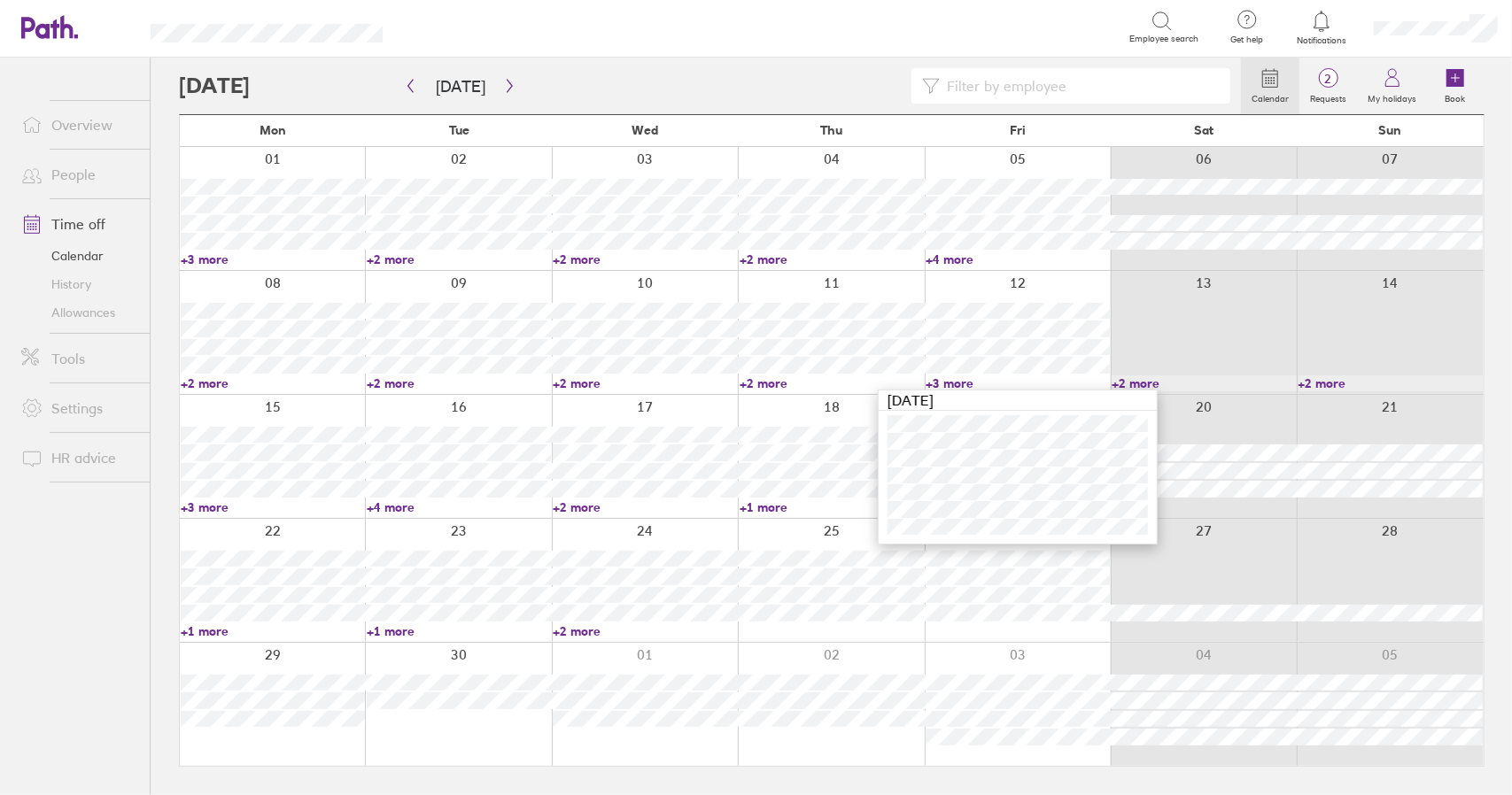
click at [949, 383] on link "+3 more" at bounding box center [1018, 383] width 185 height 16
click at [877, 387] on link "+2 more" at bounding box center [832, 383] width 185 height 16
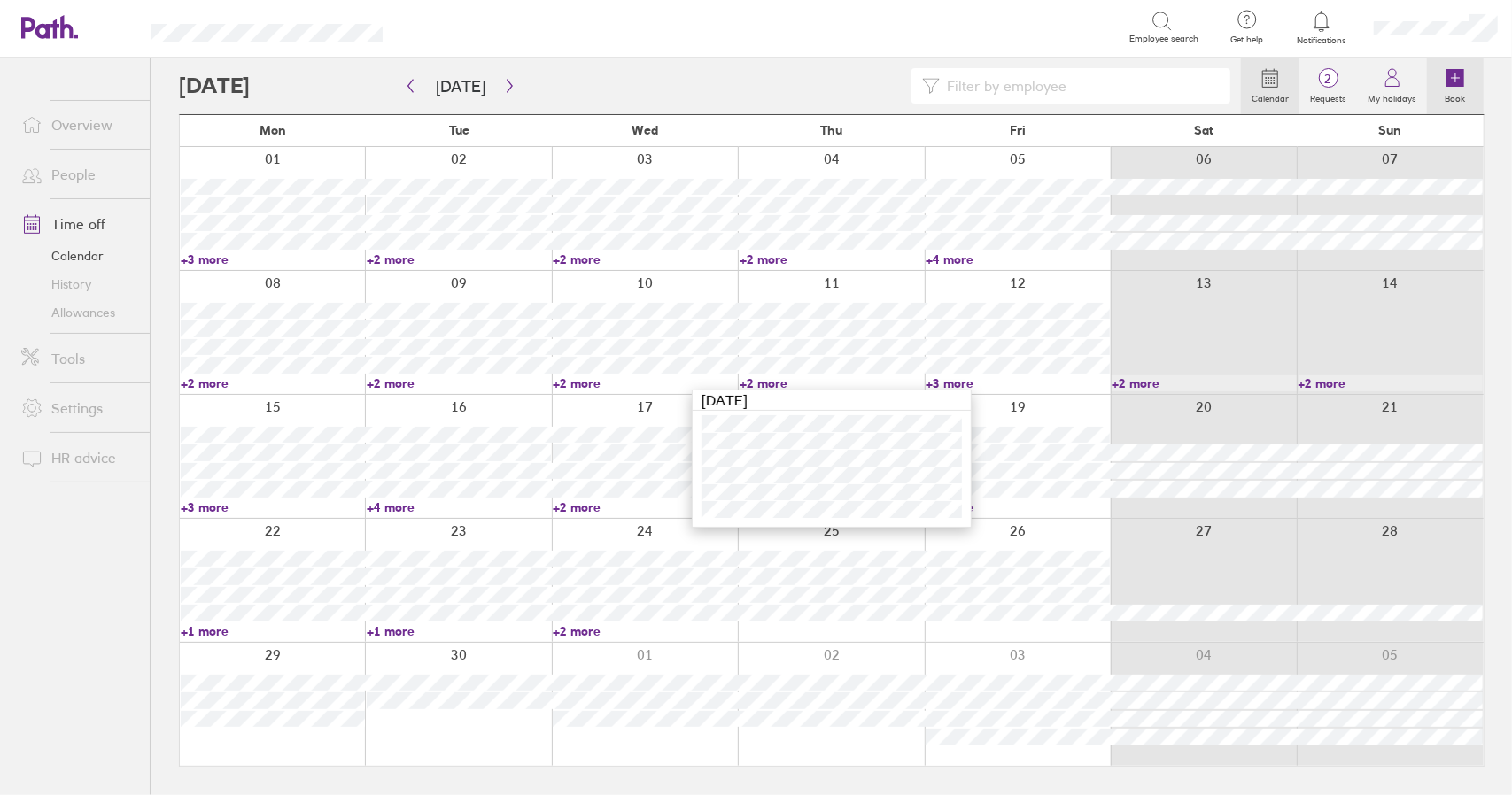
click at [1444, 89] on label "Book" at bounding box center [1455, 96] width 41 height 16
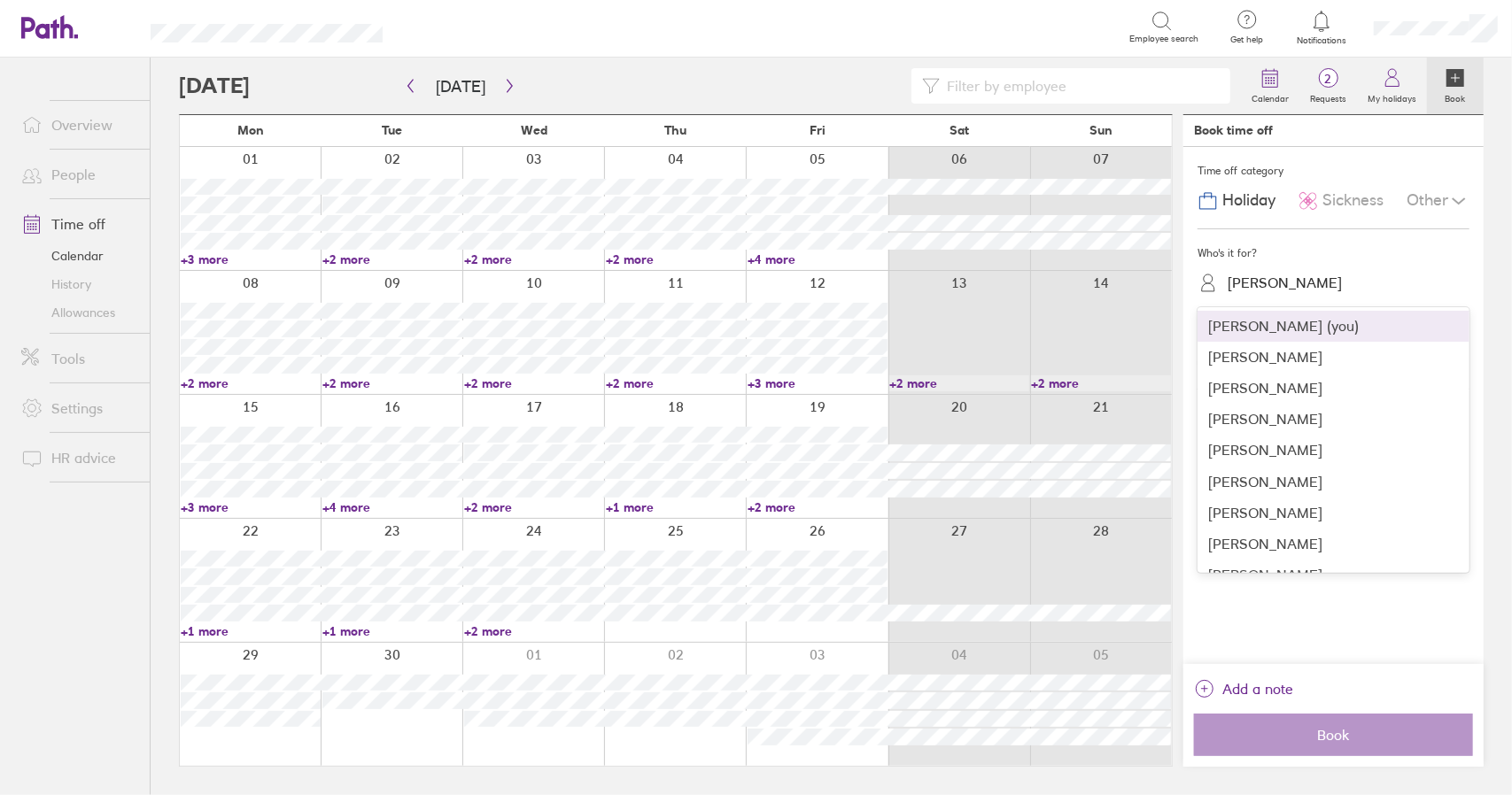
click at [1274, 276] on div "Chris Reason" at bounding box center [1284, 284] width 114 height 17
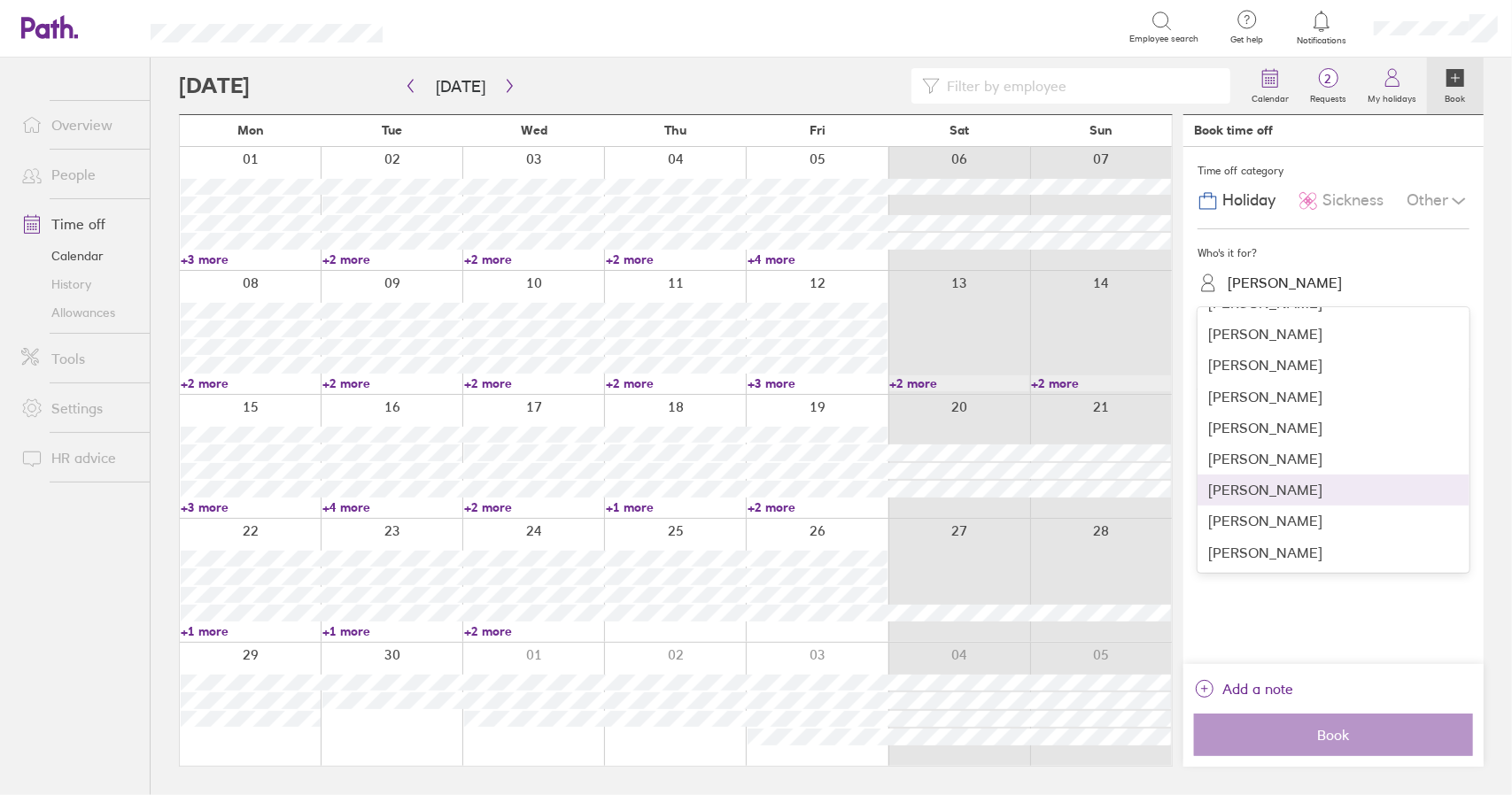
click at [1304, 493] on div "Jamie Ryan Wolstenholme" at bounding box center [1333, 490] width 272 height 31
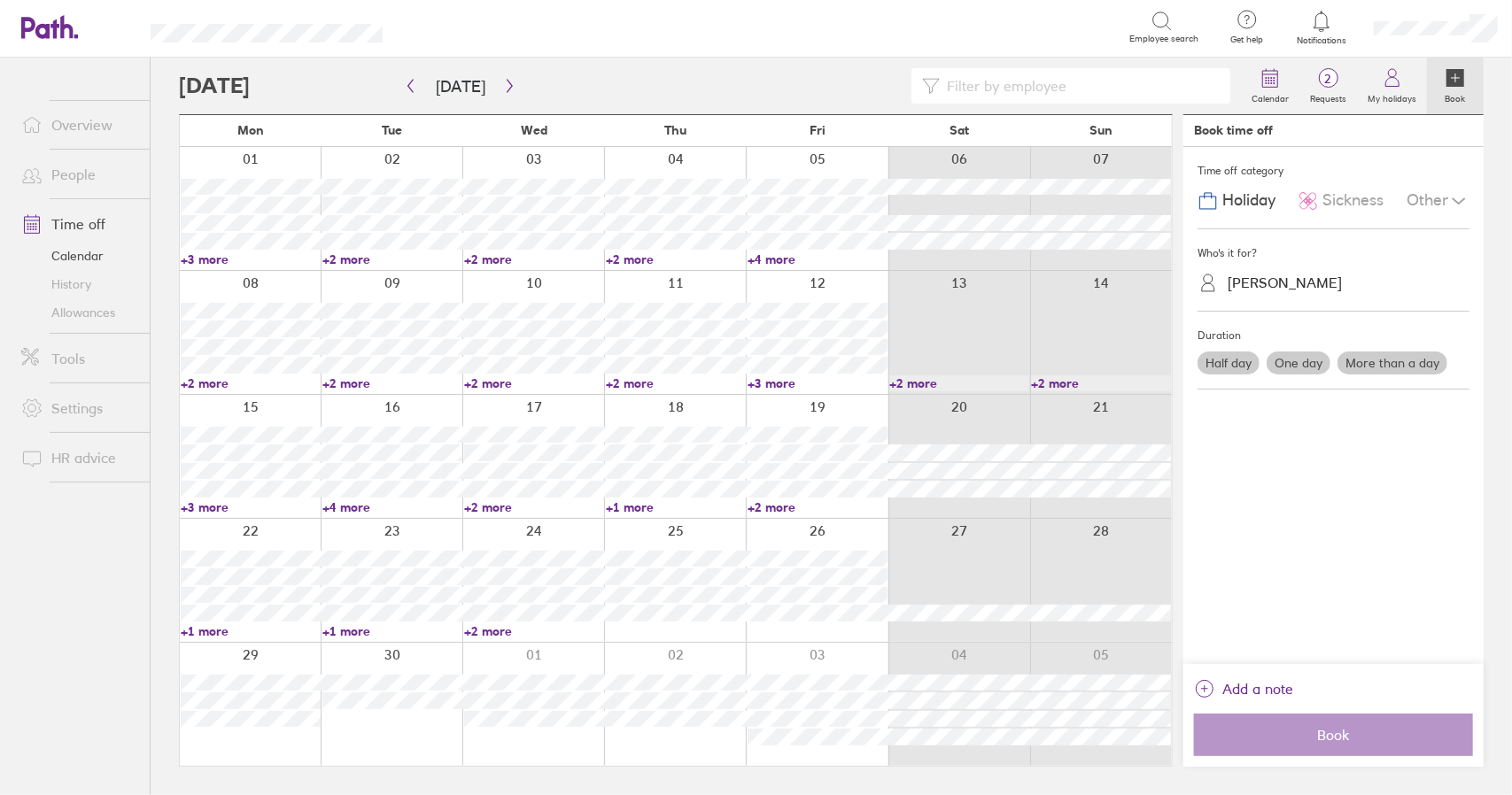
click at [1374, 361] on label "More than a day" at bounding box center [1392, 363] width 110 height 23
click at [0, 0] on input "More than a day" at bounding box center [0, 0] width 0 height 0
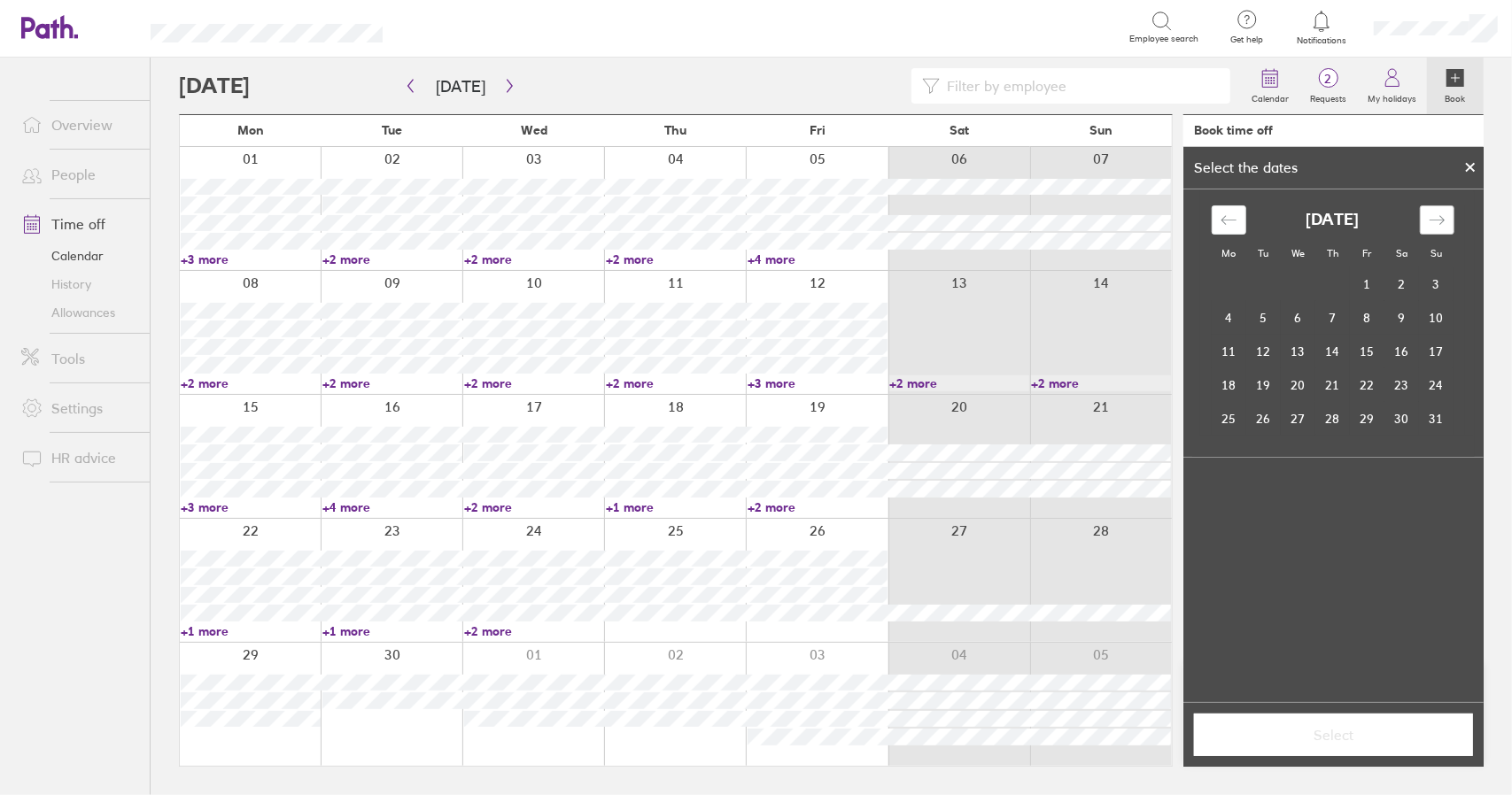
click at [1437, 218] on icon "Move forward to switch to the next month." at bounding box center [1438, 220] width 17 height 17
click at [1341, 313] on td "11" at bounding box center [1332, 318] width 35 height 34
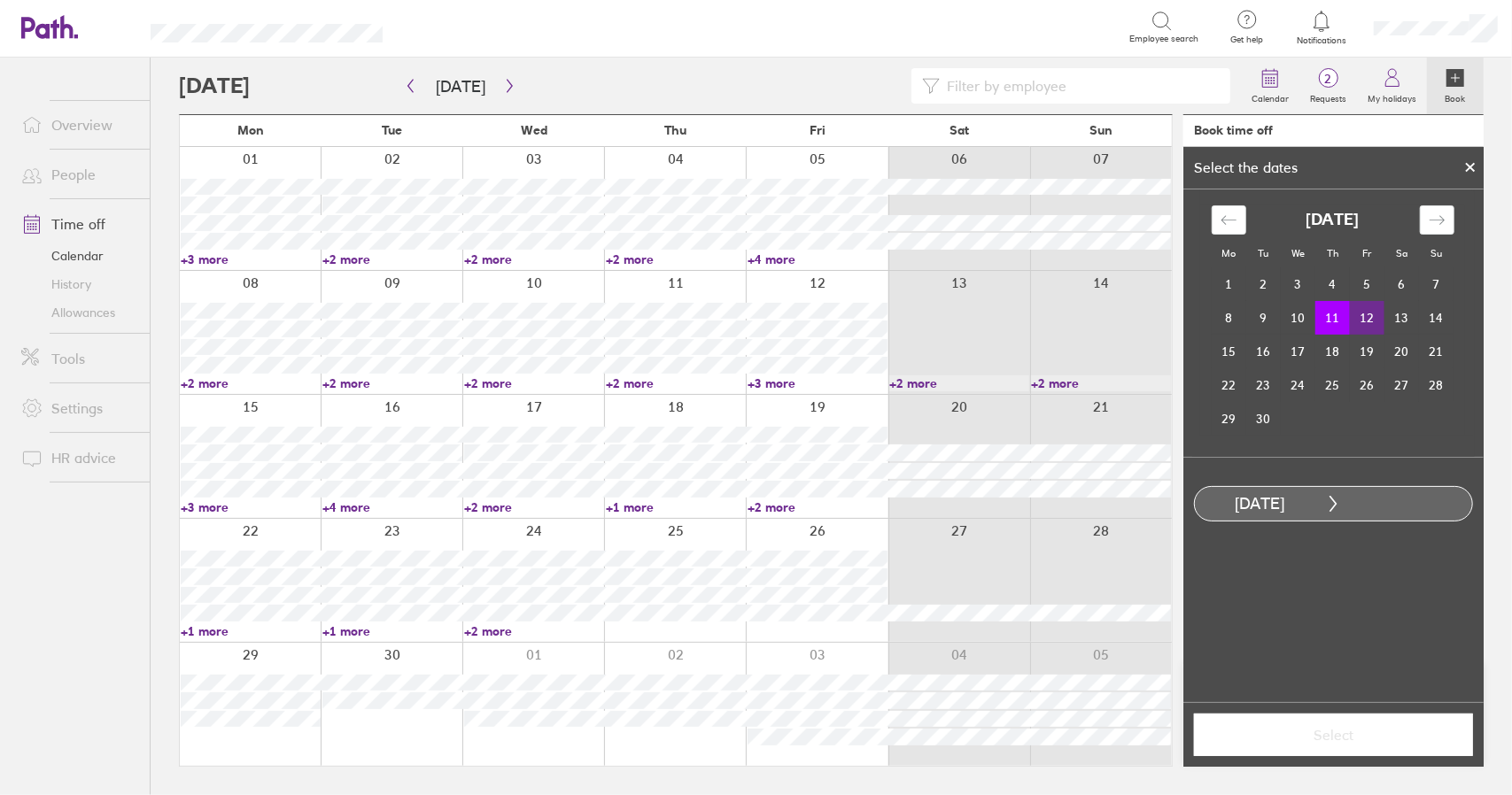
click at [1369, 316] on td "12" at bounding box center [1367, 318] width 35 height 34
click at [1326, 757] on div "Select" at bounding box center [1333, 735] width 301 height 65
click at [1324, 727] on span "Select" at bounding box center [1334, 735] width 254 height 16
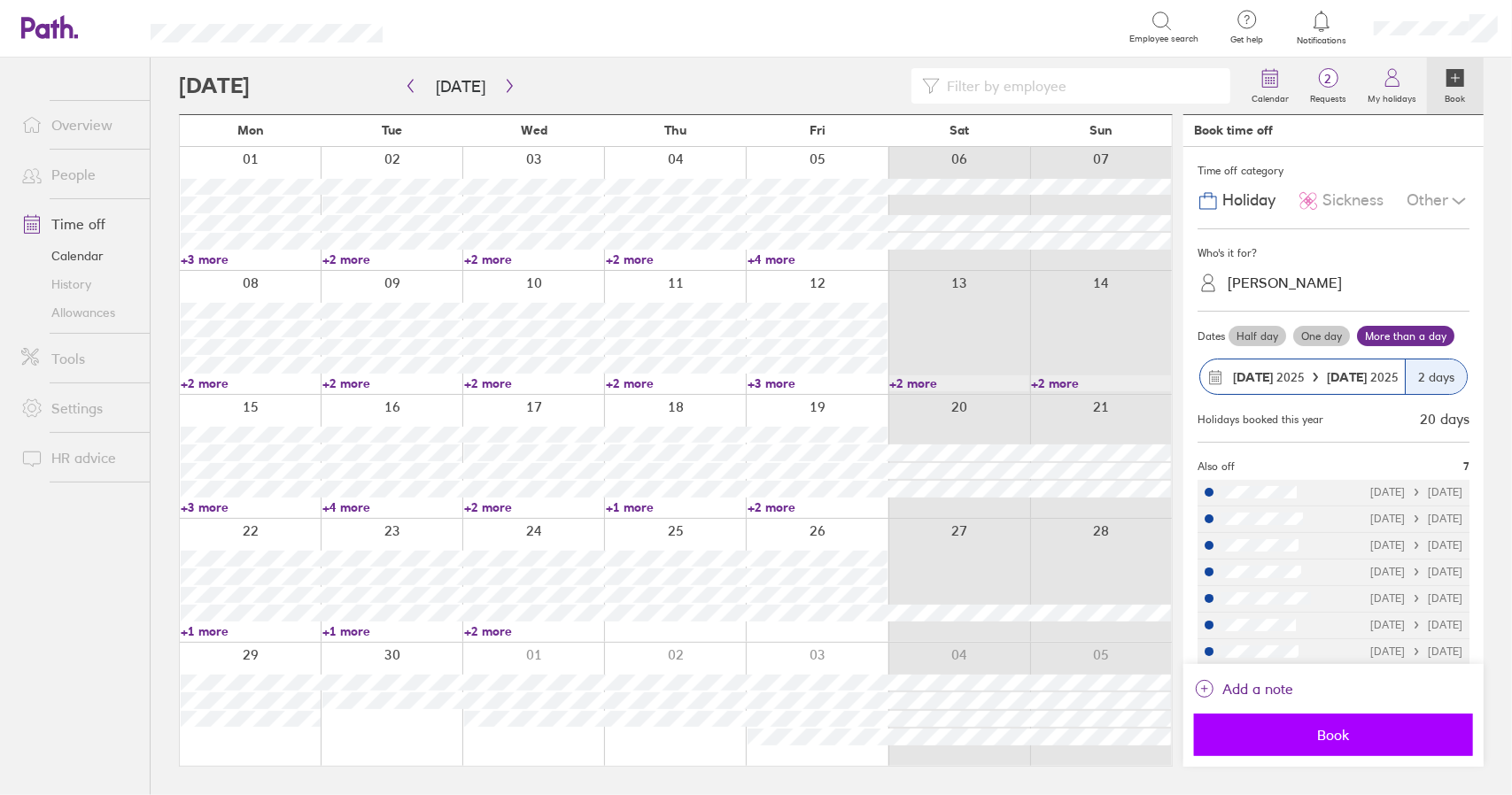
click at [1342, 738] on span "Book" at bounding box center [1334, 735] width 254 height 16
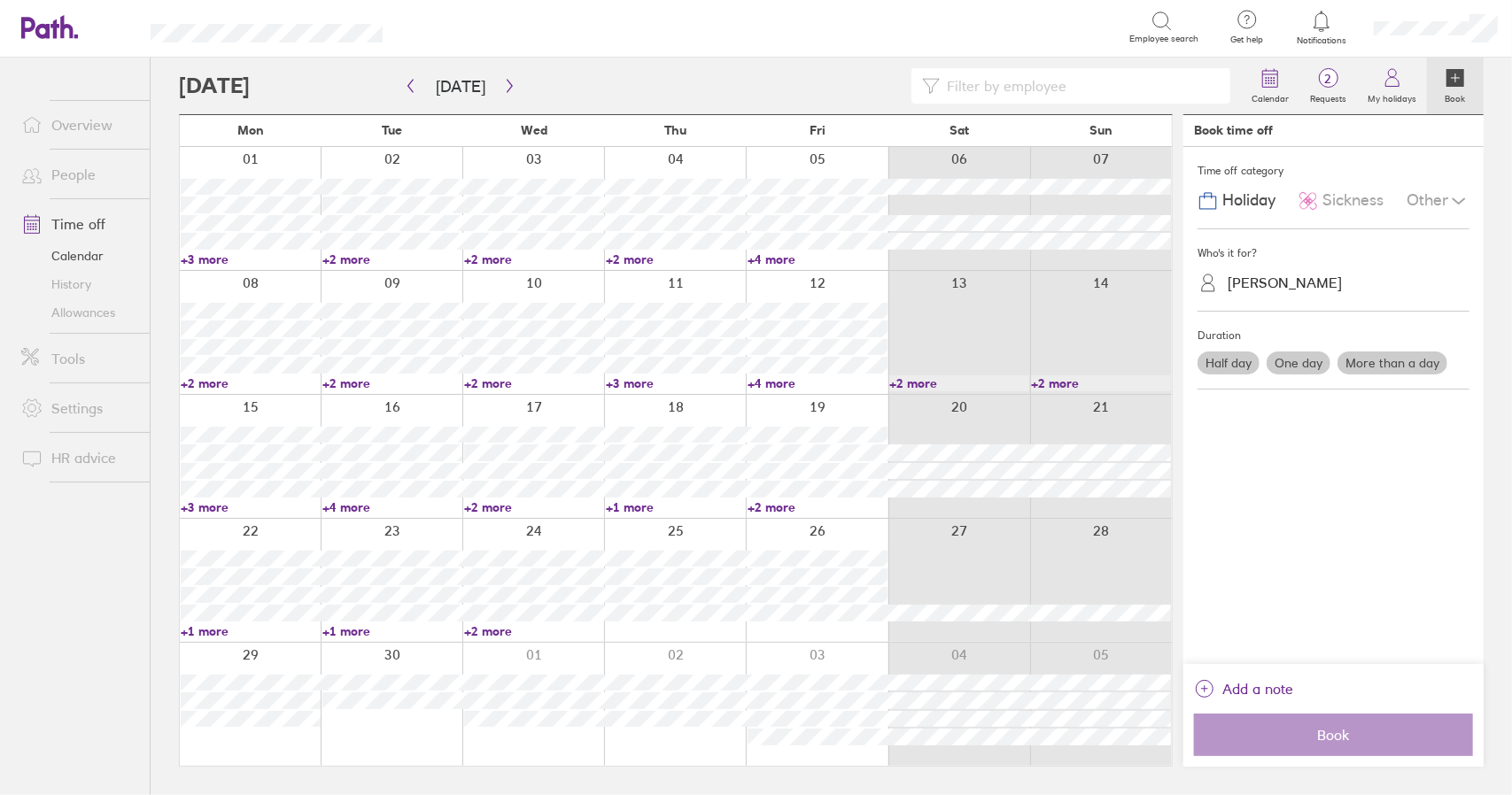
drag, startPoint x: 420, startPoint y: 278, endPoint x: 587, endPoint y: 284, distance: 167.1
click at [420, 278] on div at bounding box center [391, 333] width 141 height 123
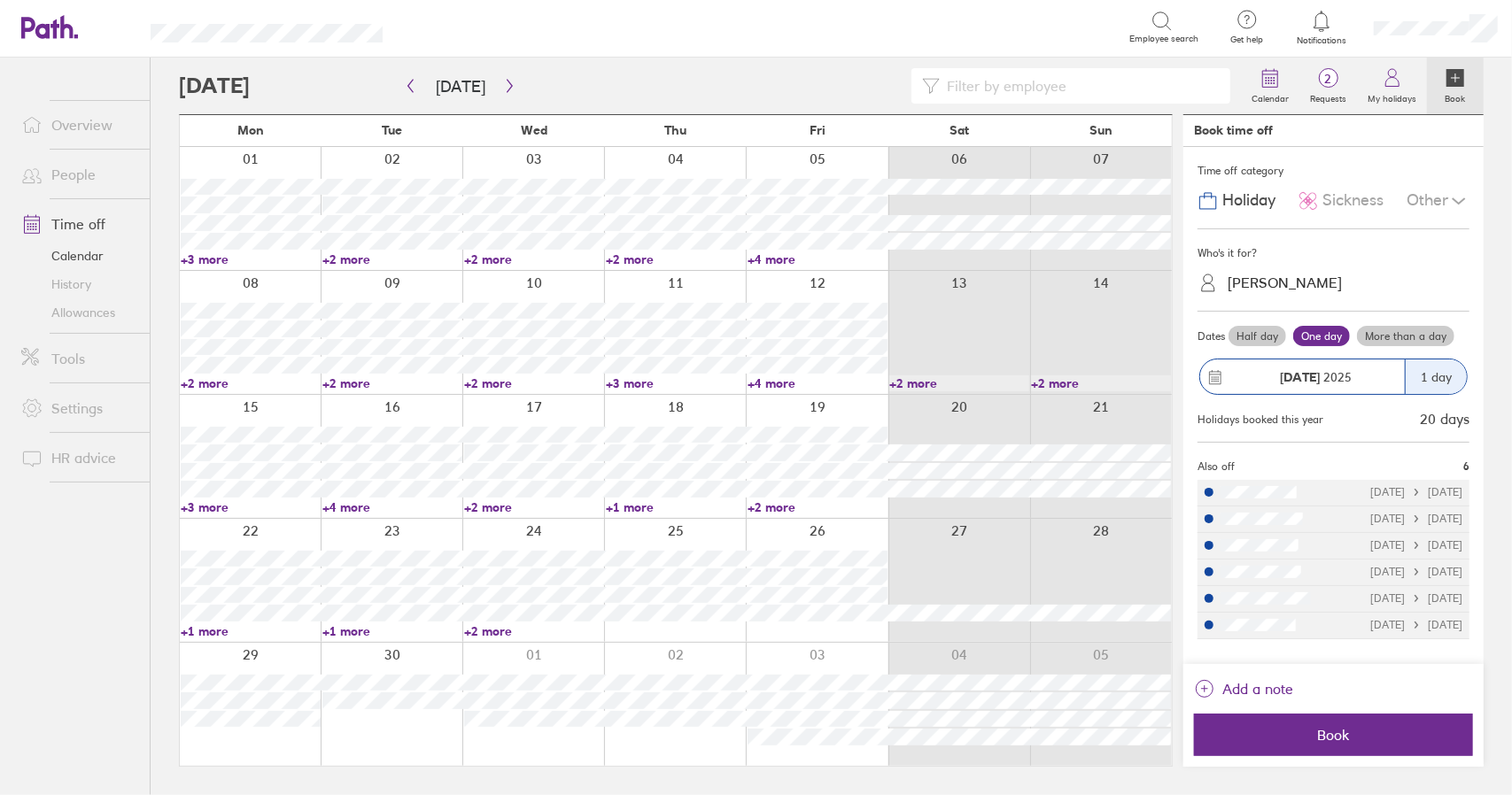
click at [1352, 192] on span "Sickness" at bounding box center [1353, 201] width 61 height 19
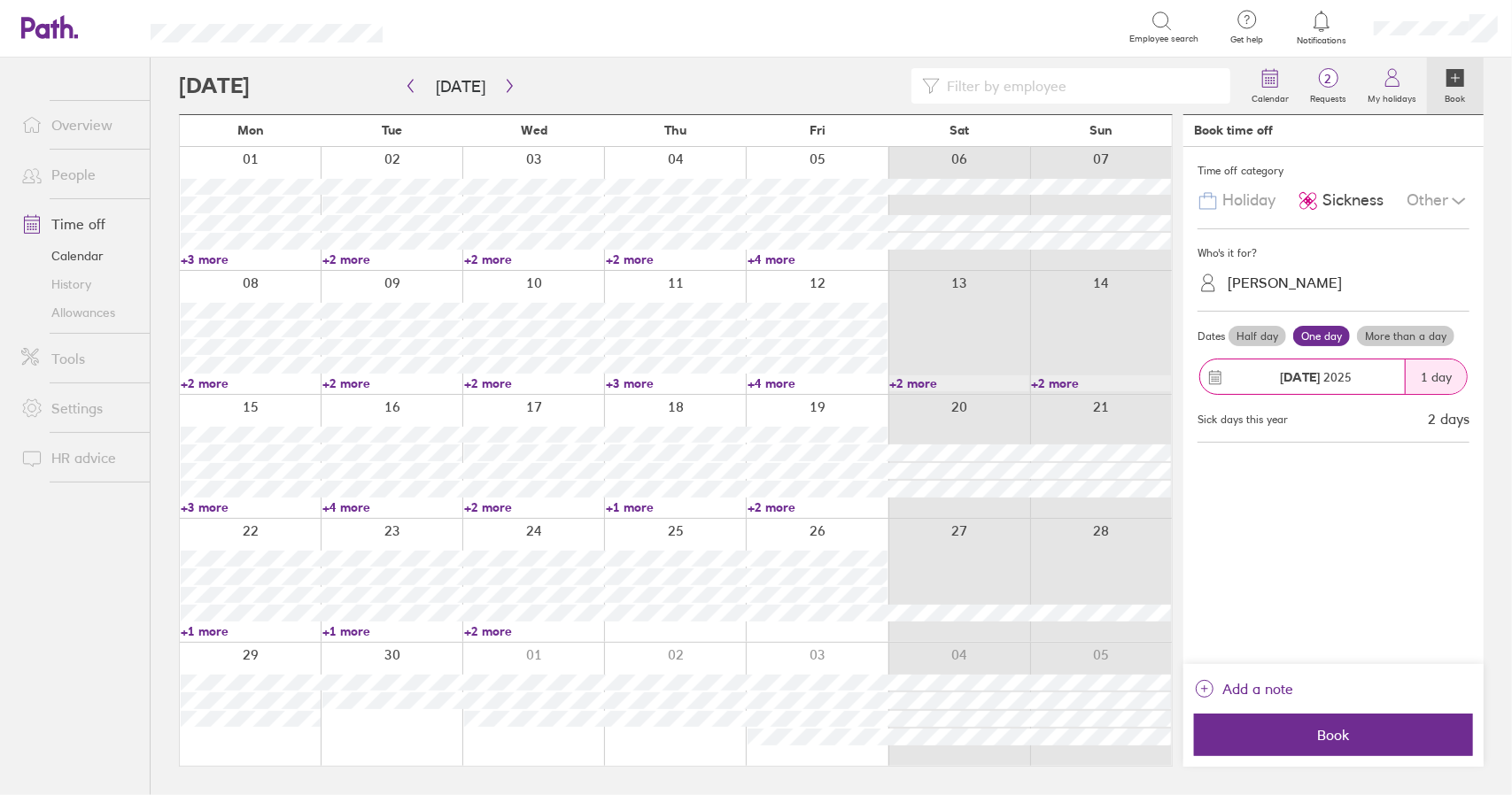
click at [1252, 201] on span "Holiday" at bounding box center [1249, 201] width 53 height 19
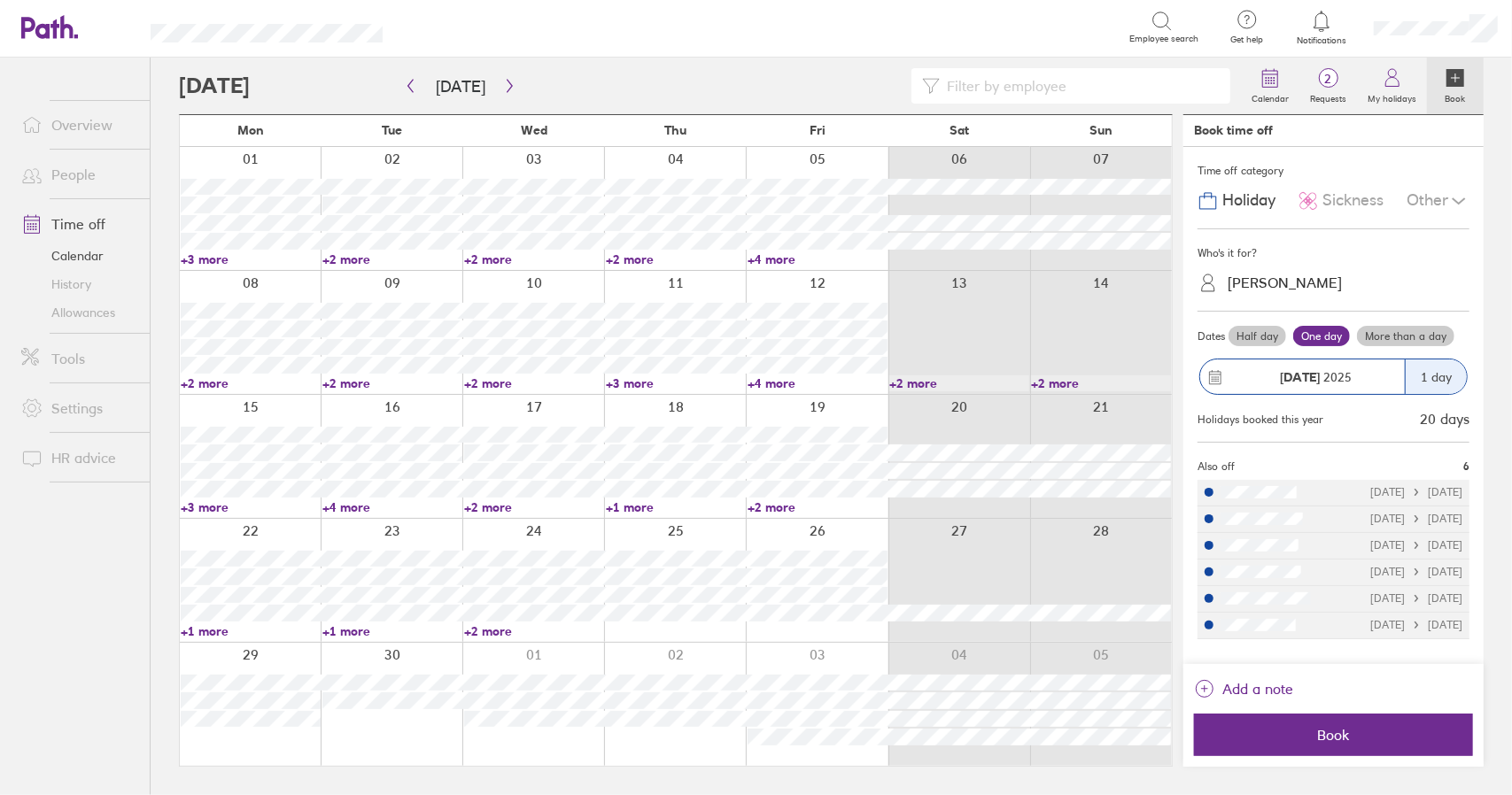
click at [1288, 283] on div "Jamie Ryan Wolstenholme" at bounding box center [1284, 284] width 114 height 17
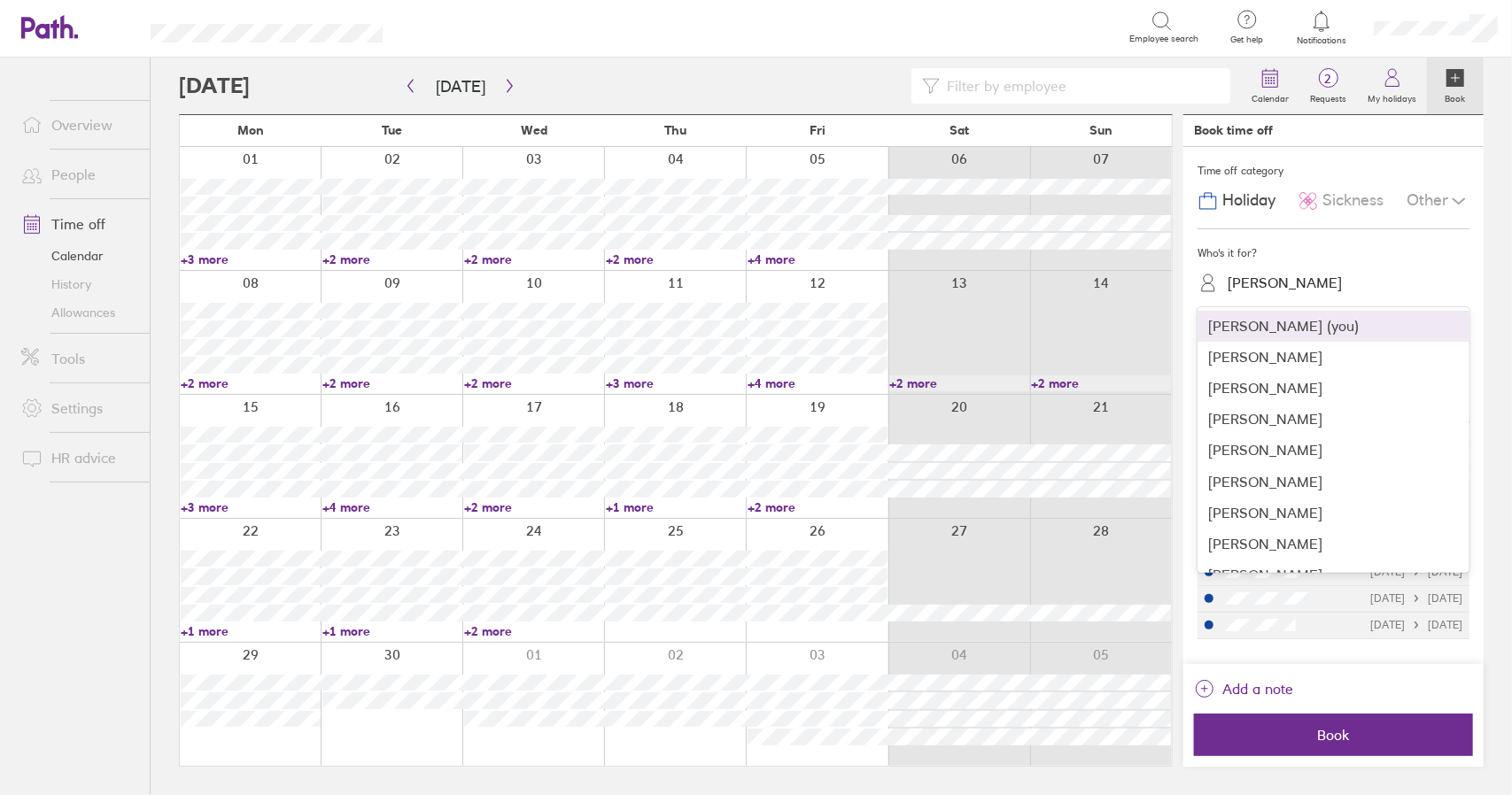
click at [1299, 332] on div "Chris Reason (you)" at bounding box center [1333, 326] width 272 height 31
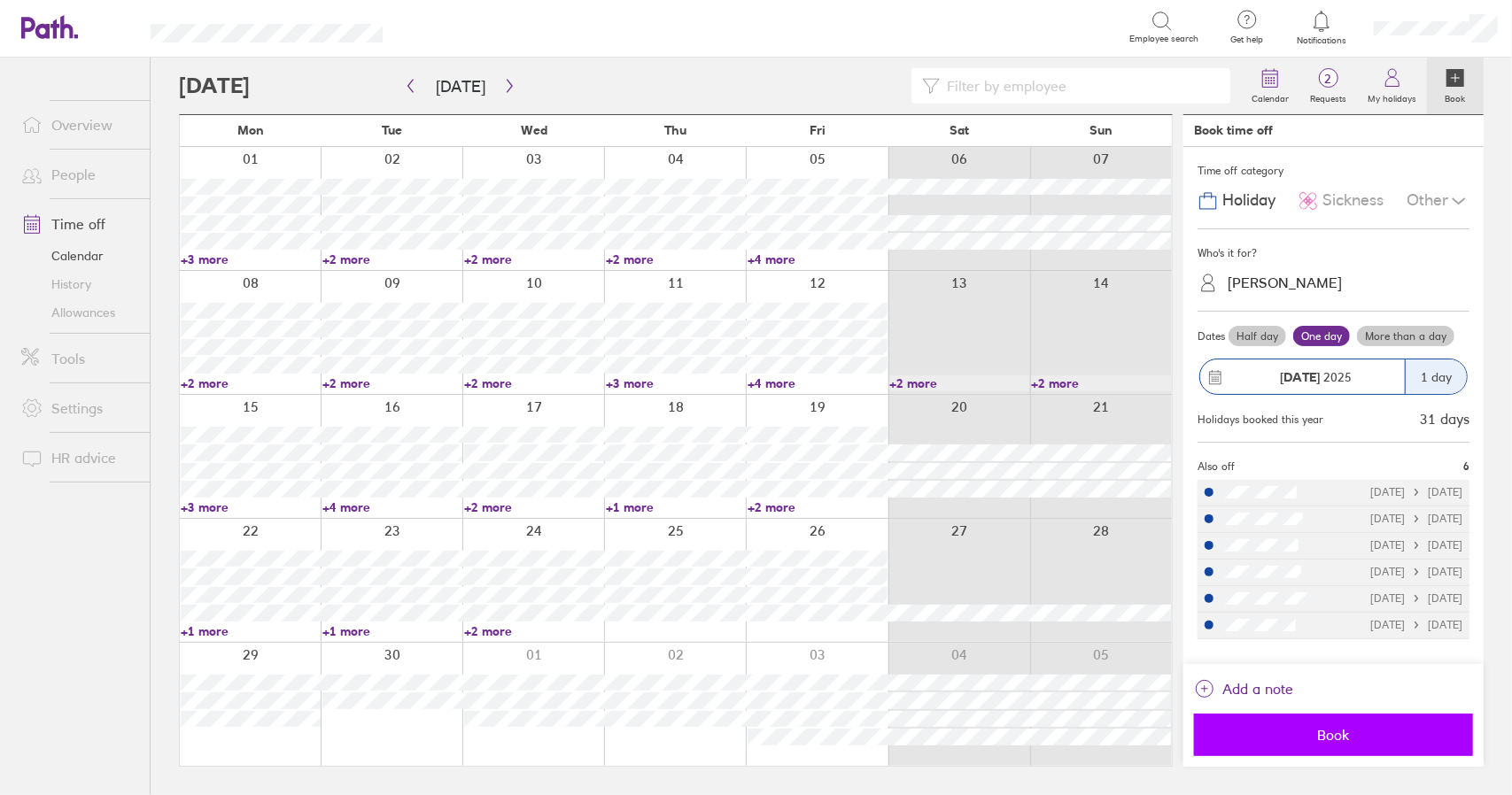
click at [1325, 731] on span "Book" at bounding box center [1334, 735] width 254 height 16
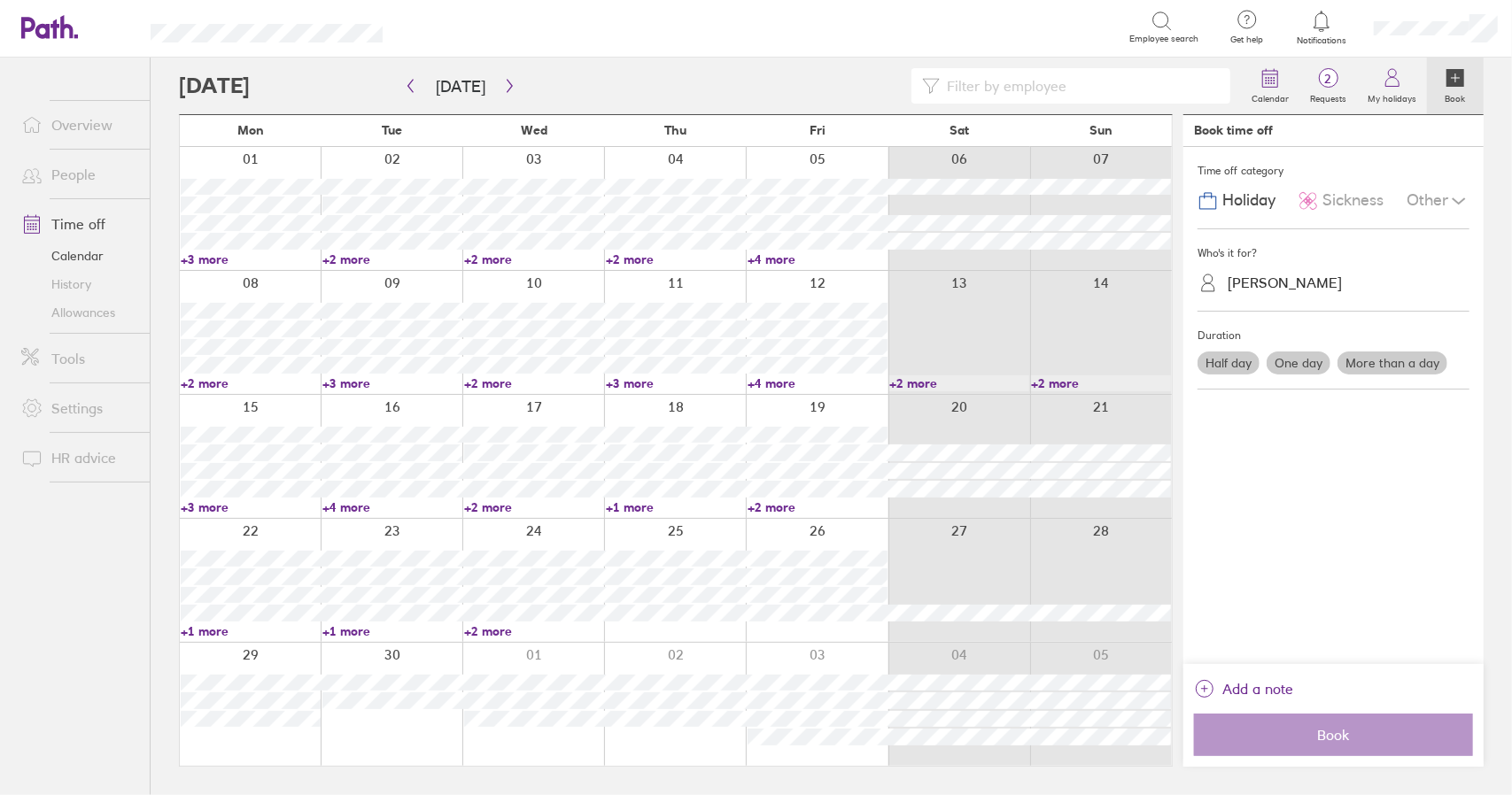
click at [493, 379] on link "+2 more" at bounding box center [534, 383] width 140 height 16
click at [495, 379] on link "+2 more" at bounding box center [534, 383] width 140 height 16
click at [94, 219] on link "Time off" at bounding box center [78, 224] width 142 height 36
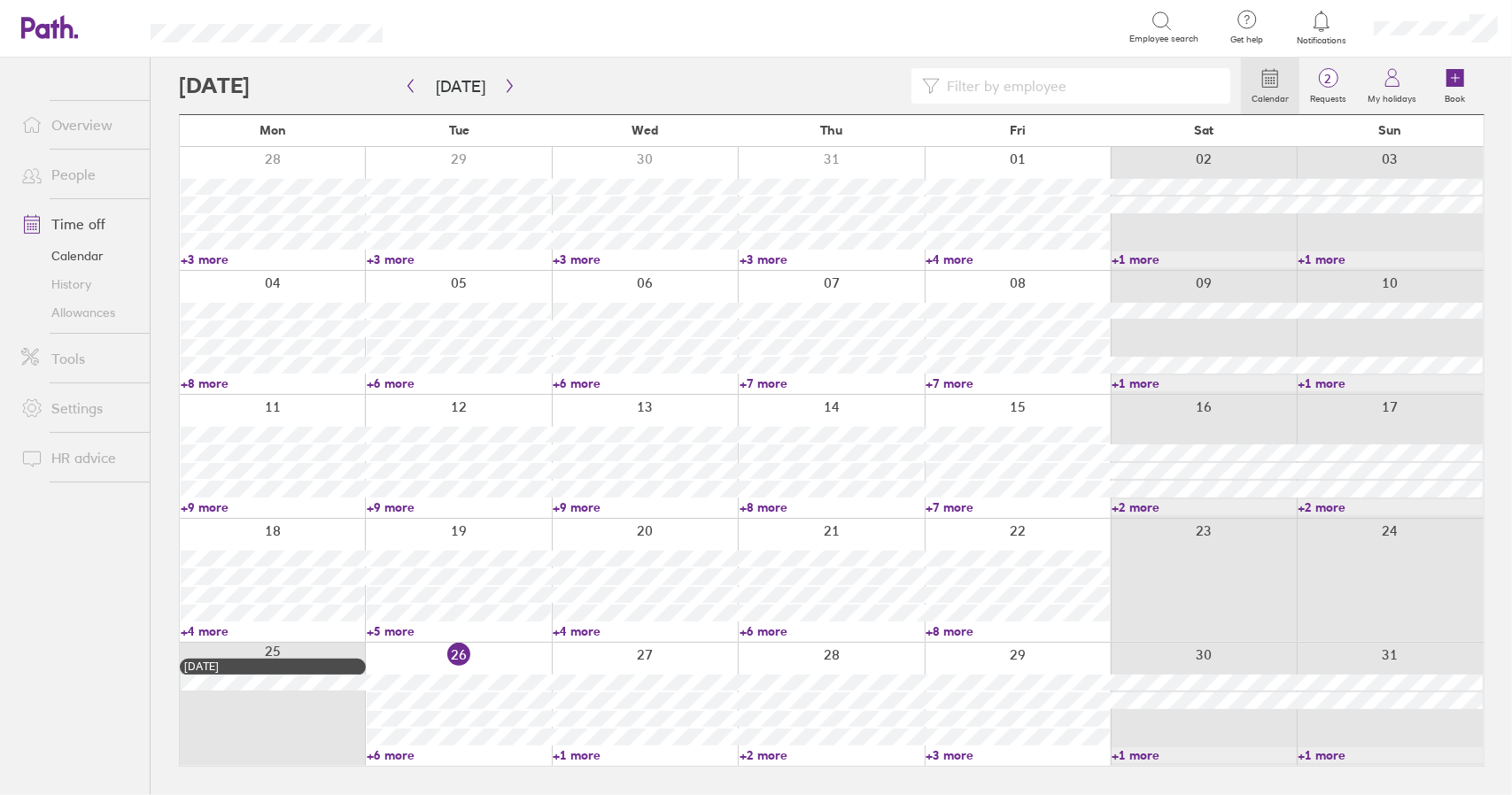
click at [80, 216] on link "Time off" at bounding box center [78, 224] width 142 height 36
click at [79, 222] on link "Time off" at bounding box center [78, 224] width 142 height 36
